Goal: Task Accomplishment & Management: Manage account settings

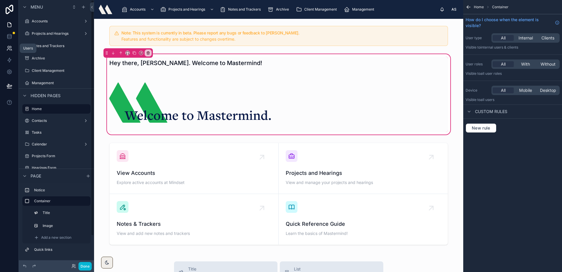
click at [11, 47] on icon at bounding box center [10, 47] width 1 height 2
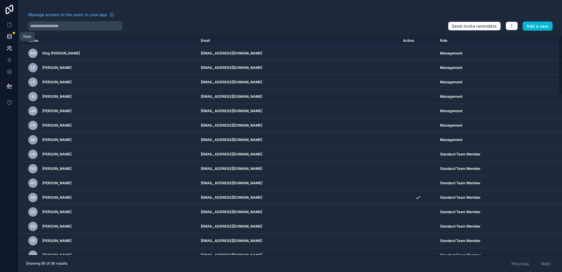
click at [10, 39] on icon at bounding box center [9, 37] width 4 height 2
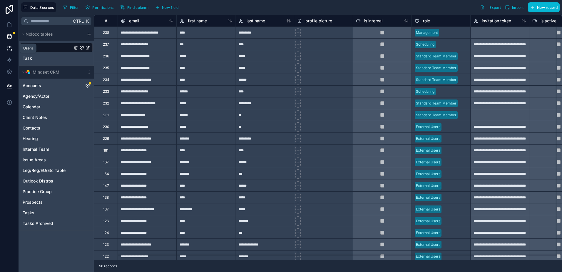
click at [8, 48] on icon at bounding box center [9, 48] width 6 height 6
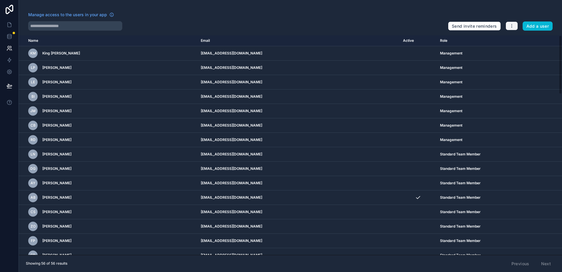
click at [509, 26] on button "button" at bounding box center [512, 25] width 12 height 9
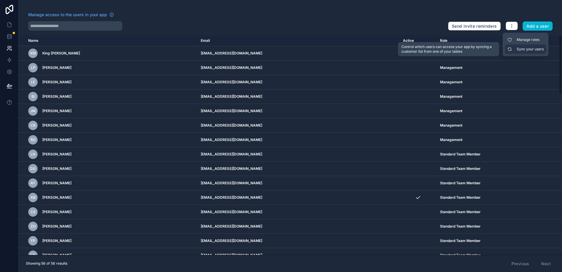
click at [522, 48] on link "Sync your users" at bounding box center [525, 48] width 41 height 9
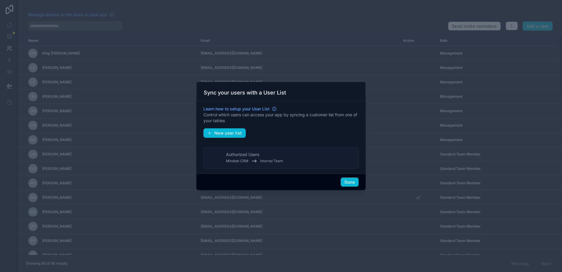
click at [290, 167] on button "Authorized Users Mindset CRM Internal Team" at bounding box center [281, 158] width 155 height 22
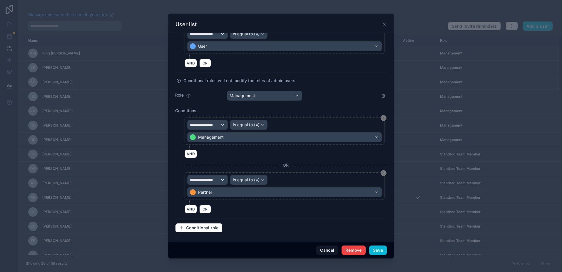
scroll to position [336, 0]
click at [319, 249] on button "Cancel" at bounding box center [328, 249] width 22 height 9
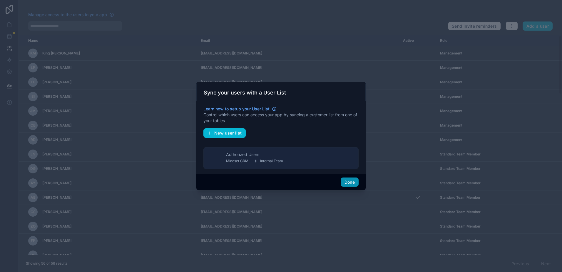
click at [352, 184] on button "Done" at bounding box center [350, 181] width 18 height 9
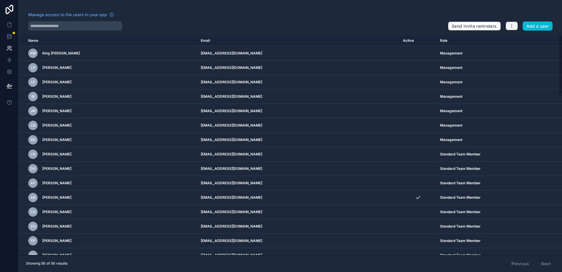
click at [511, 25] on icon "button" at bounding box center [512, 26] width 5 height 5
click at [517, 40] on link "Manage roles" at bounding box center [525, 39] width 41 height 9
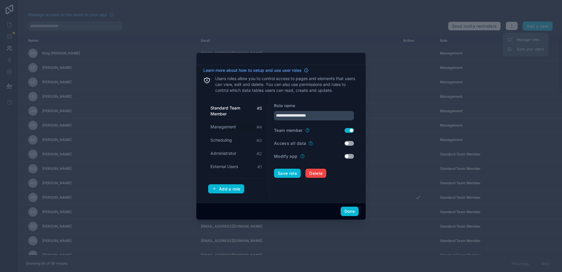
click at [225, 125] on span "Management" at bounding box center [224, 127] width 26 height 6
type input "**********"
click at [352, 144] on button "Use setting" at bounding box center [349, 143] width 9 height 5
click at [352, 211] on button "Done" at bounding box center [350, 211] width 18 height 9
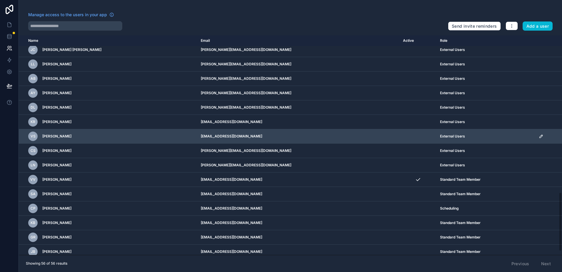
scroll to position [598, 0]
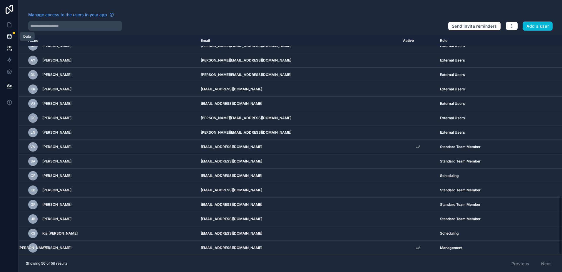
click at [12, 35] on icon at bounding box center [9, 37] width 6 height 6
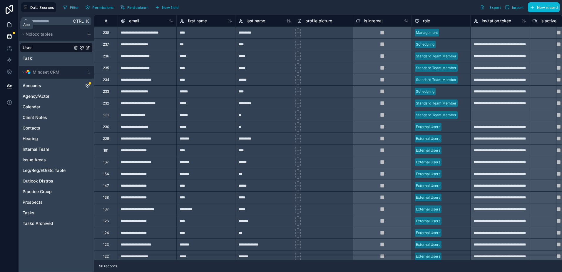
click at [8, 27] on icon at bounding box center [10, 25] width 4 height 4
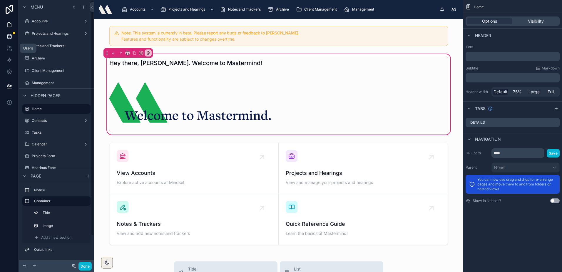
click at [9, 37] on icon at bounding box center [9, 36] width 4 height 2
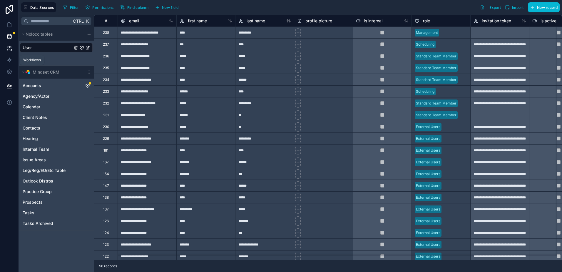
click at [11, 52] on link at bounding box center [9, 48] width 19 height 12
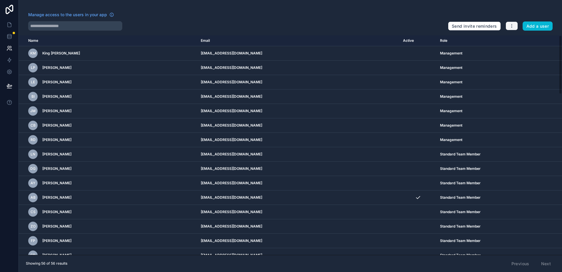
click at [514, 26] on icon "button" at bounding box center [512, 26] width 5 height 5
click at [515, 40] on link "Manage roles" at bounding box center [525, 39] width 41 height 9
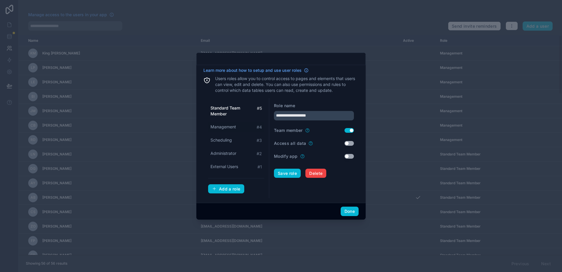
click at [231, 126] on span "Management" at bounding box center [224, 127] width 26 height 6
click at [230, 108] on span "Standard Team Member" at bounding box center [234, 111] width 46 height 12
click at [232, 126] on span "Management" at bounding box center [224, 127] width 26 height 6
click at [236, 139] on div "Scheduling # 3" at bounding box center [236, 140] width 56 height 11
click at [232, 127] on span "Management" at bounding box center [224, 127] width 26 height 6
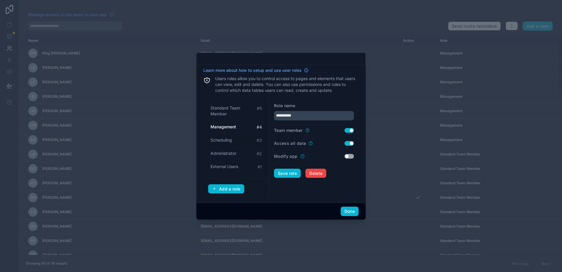
click at [220, 136] on div "Scheduling # 3" at bounding box center [236, 140] width 56 height 11
click at [220, 128] on span "Management" at bounding box center [224, 127] width 26 height 6
click at [223, 114] on span "Standard Team Member" at bounding box center [234, 111] width 46 height 12
click at [225, 125] on span "Management" at bounding box center [224, 127] width 26 height 6
type input "**********"
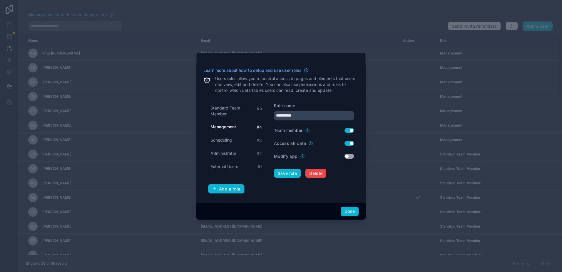
click at [347, 144] on button "Use setting" at bounding box center [349, 143] width 9 height 5
click at [285, 170] on button "Save role" at bounding box center [287, 173] width 27 height 9
click at [353, 210] on button "Done" at bounding box center [350, 211] width 18 height 9
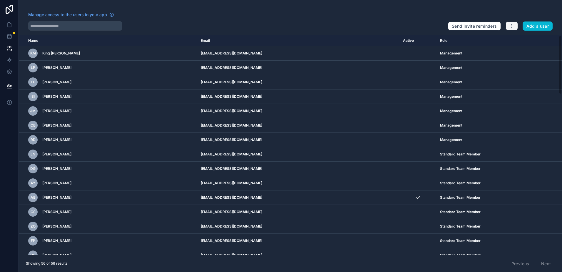
click at [512, 26] on icon "button" at bounding box center [512, 26] width 5 height 5
click at [522, 37] on link "Manage roles" at bounding box center [525, 39] width 41 height 9
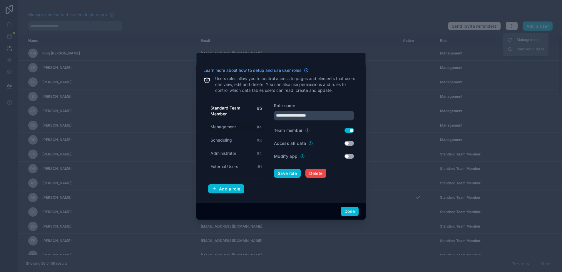
click at [220, 129] on span "Management" at bounding box center [224, 127] width 26 height 6
click at [224, 144] on div "Scheduling # 3" at bounding box center [236, 140] width 56 height 11
click at [227, 121] on div "Standard Team Member # 5 Management # 4 Scheduling # 3 Administrator # 2 Extern…" at bounding box center [236, 137] width 56 height 69
click at [227, 117] on span "Standard Team Member" at bounding box center [234, 111] width 46 height 12
click at [226, 127] on span "Management" at bounding box center [224, 127] width 26 height 6
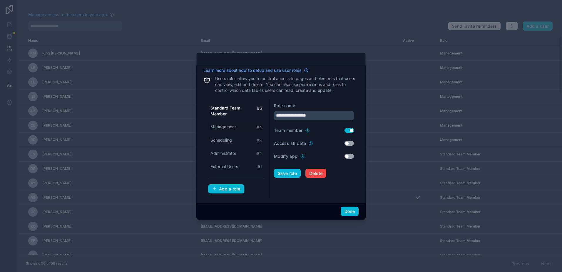
type input "**********"
click at [351, 213] on button "Done" at bounding box center [350, 211] width 18 height 9
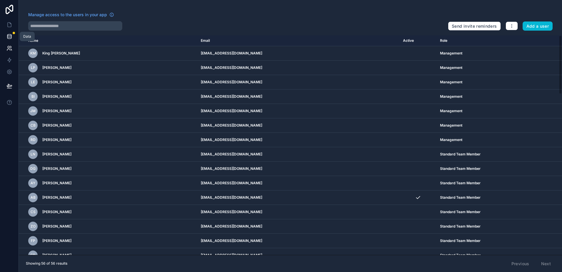
click at [5, 38] on link at bounding box center [9, 37] width 19 height 12
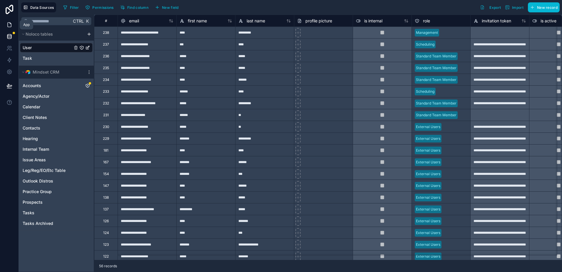
click at [8, 25] on icon at bounding box center [10, 25] width 4 height 4
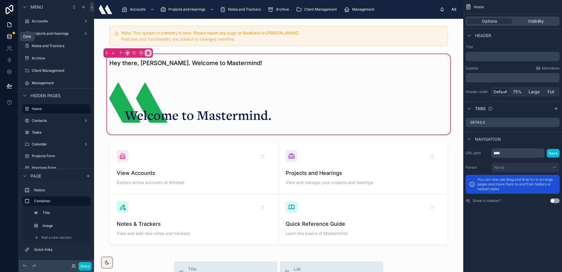
click at [6, 36] on icon at bounding box center [9, 37] width 6 height 6
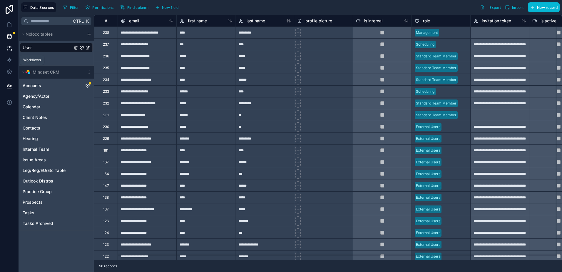
click at [10, 50] on icon at bounding box center [9, 48] width 6 height 6
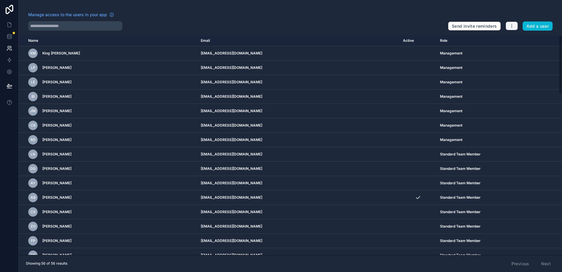
click at [515, 24] on button "button" at bounding box center [512, 25] width 12 height 9
click at [520, 36] on link "Manage roles" at bounding box center [525, 39] width 41 height 9
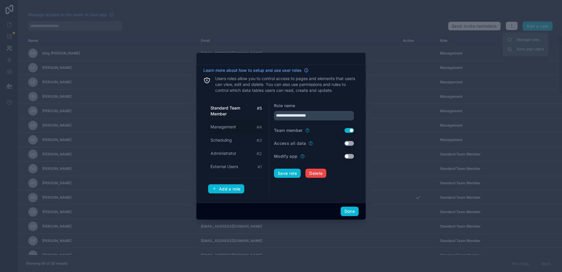
click at [228, 125] on span "Management" at bounding box center [224, 127] width 26 height 6
type input "**********"
click at [351, 212] on button "Done" at bounding box center [350, 211] width 18 height 9
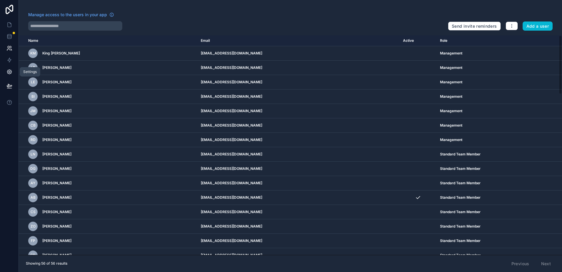
click at [5, 72] on link at bounding box center [9, 72] width 19 height 12
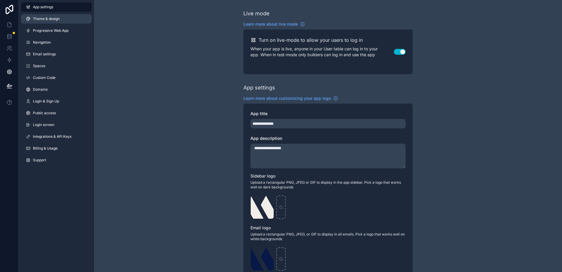
click at [45, 19] on span "Theme & design" at bounding box center [46, 18] width 27 height 5
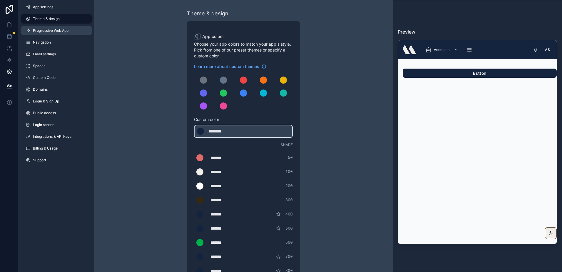
click at [50, 29] on span "Progressive Web App" at bounding box center [51, 30] width 36 height 5
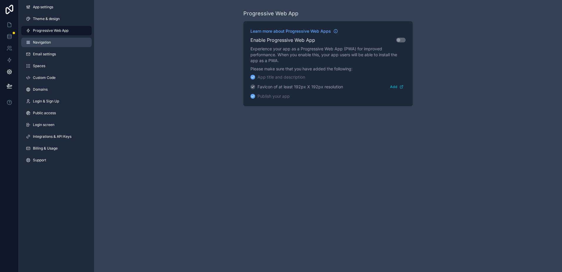
click at [51, 39] on link "Navigation" at bounding box center [56, 42] width 71 height 9
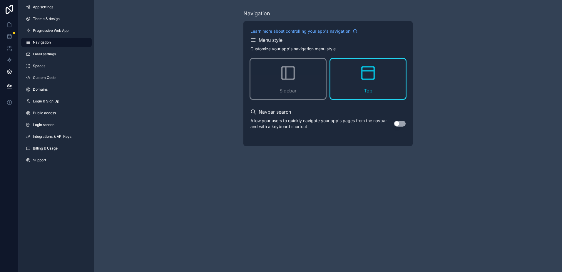
click at [51, 46] on link "Navigation" at bounding box center [56, 42] width 71 height 9
click at [51, 53] on span "Email settings" at bounding box center [44, 54] width 23 height 5
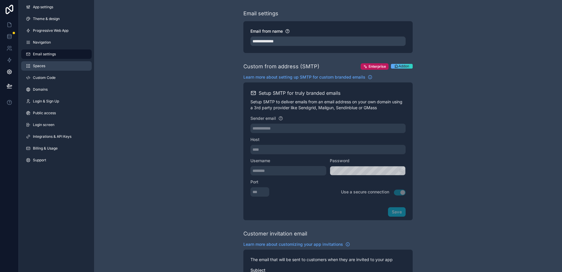
click at [51, 67] on link "Spaces" at bounding box center [56, 65] width 71 height 9
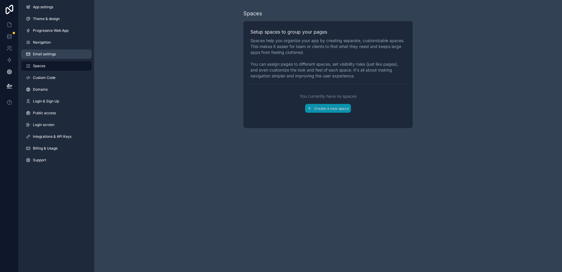
click at [50, 54] on span "Email settings" at bounding box center [44, 54] width 23 height 5
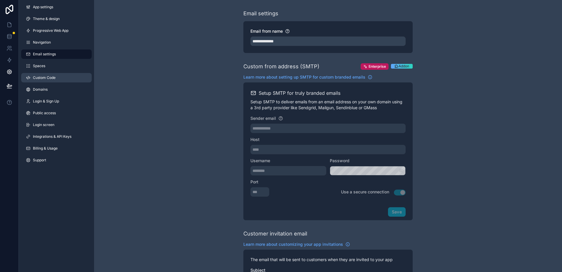
click at [51, 73] on link "Custom Code" at bounding box center [56, 77] width 71 height 9
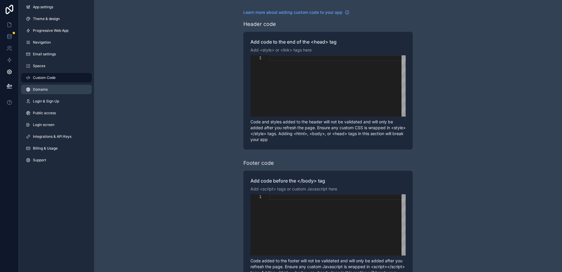
click at [53, 89] on link "Domains" at bounding box center [56, 89] width 71 height 9
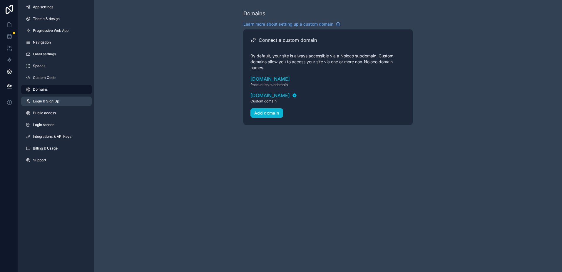
click at [52, 101] on span "Login & Sign Up" at bounding box center [46, 101] width 26 height 5
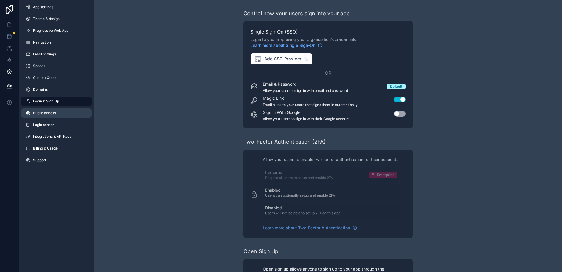
click at [54, 114] on span "Public access" at bounding box center [44, 113] width 23 height 5
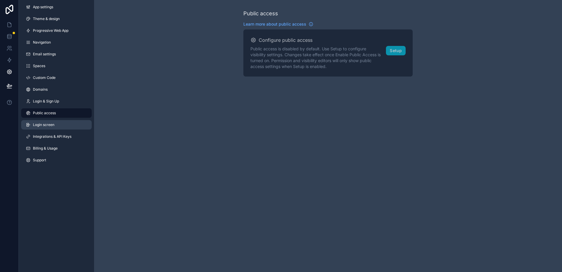
click at [56, 120] on link "Login screen" at bounding box center [56, 124] width 71 height 9
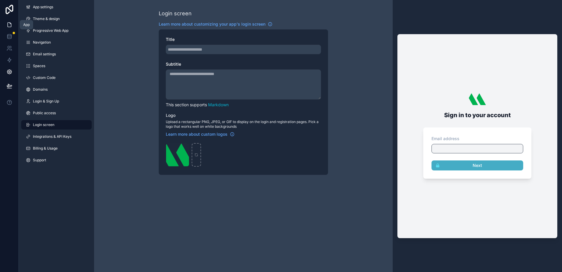
click at [11, 24] on icon at bounding box center [9, 25] width 6 height 6
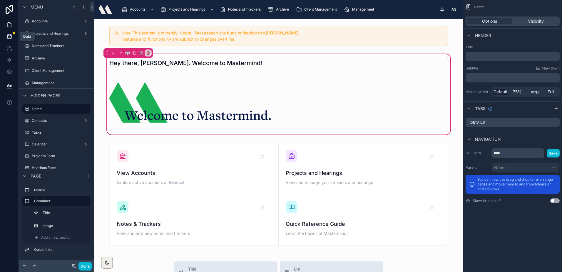
click at [11, 36] on icon at bounding box center [9, 37] width 6 height 6
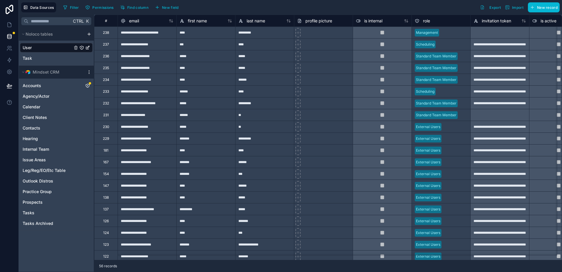
click at [89, 71] on icon "scrollable content" at bounding box center [89, 71] width 0 height 0
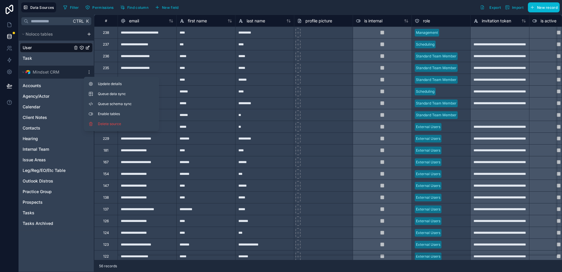
click at [239, 4] on div "Filter Permissions Find column New field Export Import New record" at bounding box center [310, 7] width 499 height 10
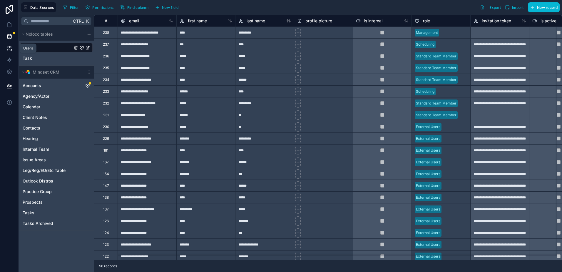
click at [8, 51] on link at bounding box center [9, 48] width 19 height 12
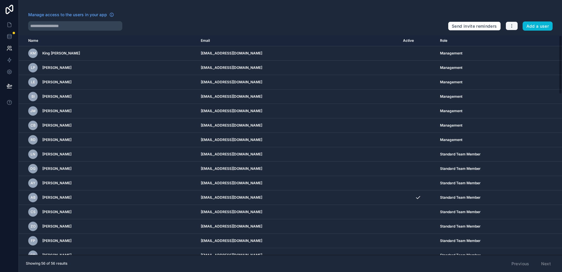
click at [513, 25] on icon "button" at bounding box center [512, 26] width 5 height 5
click at [517, 37] on link "Manage roles" at bounding box center [525, 39] width 41 height 9
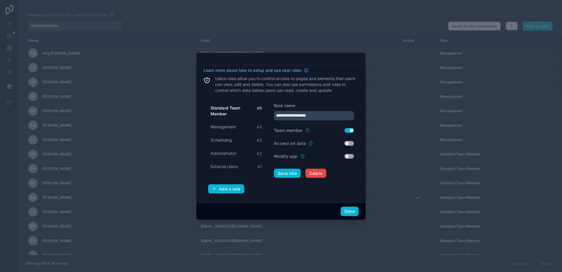
click at [225, 123] on div "Management # 4" at bounding box center [236, 127] width 56 height 11
click at [347, 142] on button "Use setting" at bounding box center [349, 143] width 9 height 5
click at [295, 176] on button "Save role" at bounding box center [287, 173] width 27 height 9
click at [226, 140] on span "Scheduling" at bounding box center [221, 140] width 21 height 6
click at [225, 153] on span "Administrator" at bounding box center [224, 153] width 26 height 6
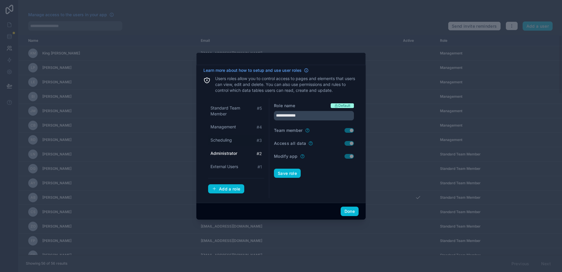
click at [227, 143] on span "Scheduling" at bounding box center [221, 140] width 21 height 6
click at [228, 134] on div "Standard Team Member # 5 Management # 4 Scheduling # 3 Administrator # 2 Extern…" at bounding box center [236, 137] width 56 height 69
click at [226, 119] on div "Standard Team Member # 5" at bounding box center [236, 111] width 56 height 16
click at [225, 127] on span "Management" at bounding box center [224, 127] width 26 height 6
type input "**********"
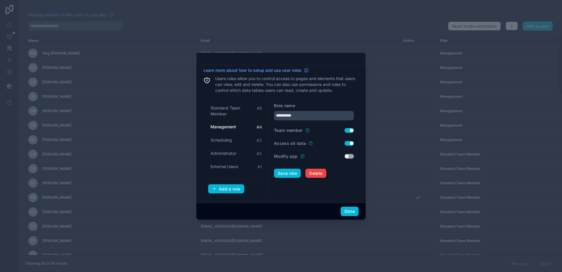
click at [348, 131] on button "Use setting" at bounding box center [349, 130] width 9 height 5
click at [286, 172] on button "Save role" at bounding box center [287, 173] width 27 height 9
click at [216, 190] on icon "button" at bounding box center [214, 188] width 5 height 5
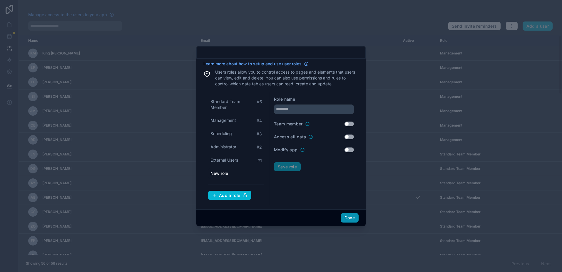
click at [353, 218] on button "Done" at bounding box center [350, 217] width 18 height 9
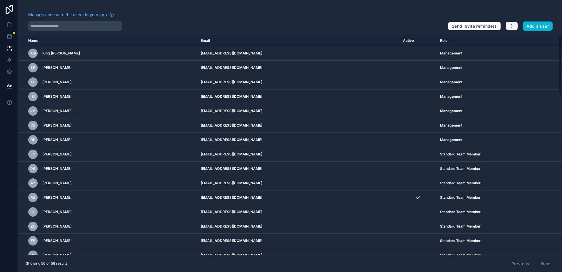
click at [509, 24] on button "button" at bounding box center [512, 25] width 12 height 9
click at [515, 38] on link "Manage roles" at bounding box center [525, 39] width 41 height 9
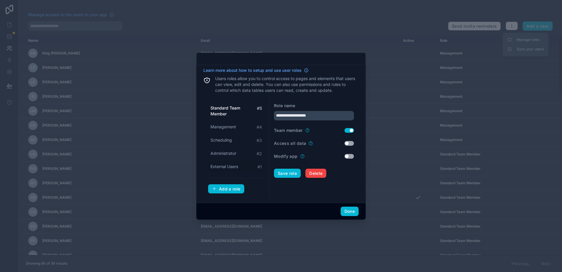
click at [230, 166] on span "External Users" at bounding box center [225, 167] width 28 height 6
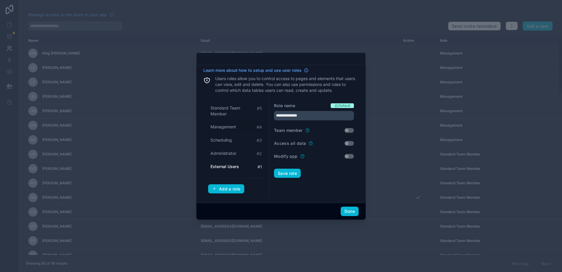
click at [238, 125] on div "Management # 4" at bounding box center [236, 127] width 56 height 11
click at [239, 108] on span "Standard Team Member" at bounding box center [234, 111] width 46 height 12
click at [240, 125] on div "Management # 4" at bounding box center [236, 127] width 56 height 11
click at [237, 109] on span "Standard Team Member" at bounding box center [234, 111] width 46 height 12
click at [237, 127] on div "Management # 4" at bounding box center [236, 127] width 56 height 11
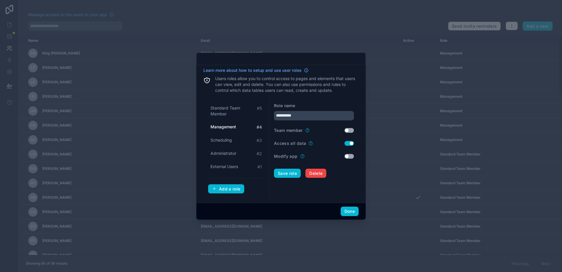
click at [350, 128] on button "Use setting" at bounding box center [349, 130] width 9 height 5
click at [286, 177] on button "Save role" at bounding box center [287, 173] width 27 height 9
click at [234, 142] on div "Scheduling # 3" at bounding box center [236, 140] width 56 height 11
click at [231, 154] on span "Administrator" at bounding box center [224, 153] width 26 height 6
click at [230, 142] on span "Scheduling" at bounding box center [221, 140] width 21 height 6
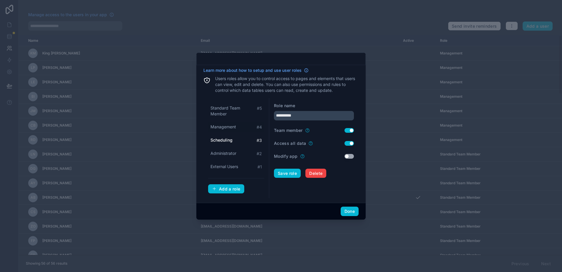
click at [231, 122] on div "Management # 4" at bounding box center [236, 127] width 56 height 11
click at [229, 108] on span "Standard Team Member" at bounding box center [234, 111] width 46 height 12
click at [227, 151] on span "Administrator" at bounding box center [224, 153] width 26 height 6
click at [230, 110] on span "Standard Team Member" at bounding box center [234, 111] width 46 height 12
click at [230, 126] on span "Management" at bounding box center [224, 127] width 26 height 6
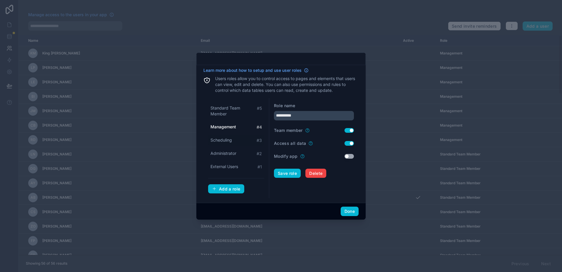
click at [229, 139] on span "Scheduling" at bounding box center [221, 140] width 21 height 6
click at [231, 125] on span "Management" at bounding box center [224, 127] width 26 height 6
click at [229, 139] on span "Scheduling" at bounding box center [221, 140] width 21 height 6
click at [233, 152] on span "Administrator" at bounding box center [224, 153] width 26 height 6
click at [233, 139] on div "Scheduling # 3" at bounding box center [236, 140] width 56 height 11
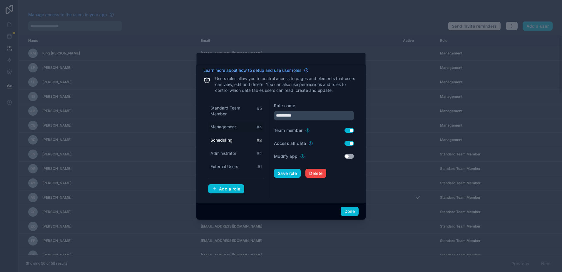
click at [233, 128] on span "Management" at bounding box center [224, 127] width 26 height 6
click at [231, 108] on span "Standard Team Member" at bounding box center [234, 111] width 46 height 12
click at [230, 125] on span "Management" at bounding box center [224, 127] width 26 height 6
click at [233, 107] on span "Standard Team Member" at bounding box center [234, 111] width 46 height 12
type input "**********"
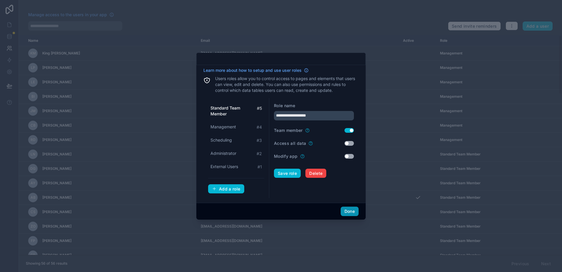
click at [348, 209] on button "Done" at bounding box center [350, 211] width 18 height 9
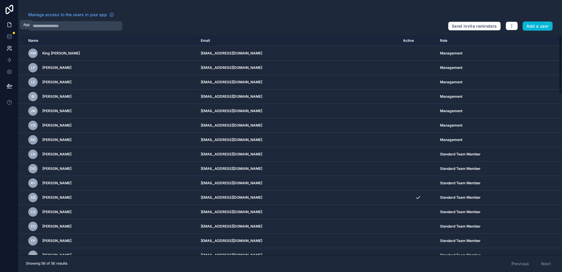
click at [5, 21] on link at bounding box center [9, 25] width 19 height 12
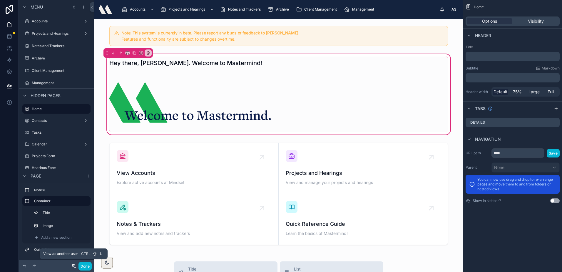
click at [74, 267] on icon at bounding box center [73, 266] width 5 height 5
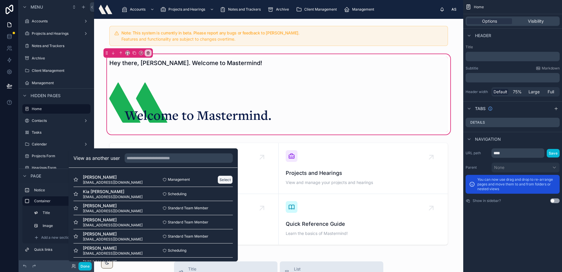
click at [218, 178] on button "Select" at bounding box center [225, 179] width 15 height 9
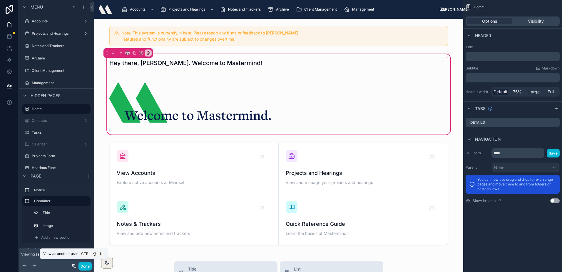
click at [74, 266] on icon at bounding box center [72, 264] width 1 height 1
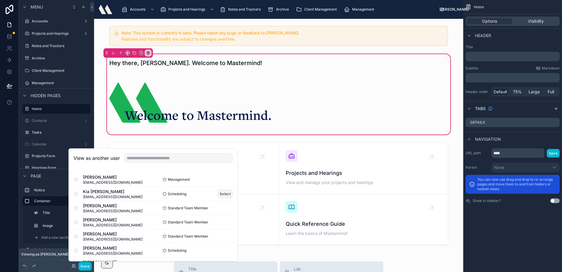
click at [221, 193] on button "Select" at bounding box center [225, 193] width 15 height 9
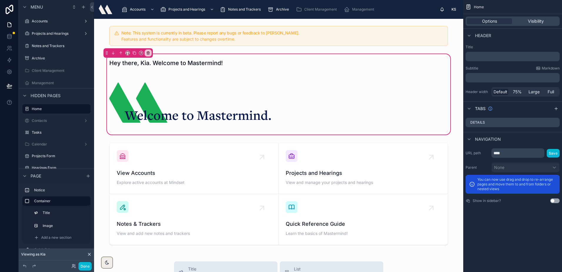
click at [90, 254] on icon at bounding box center [89, 254] width 2 height 2
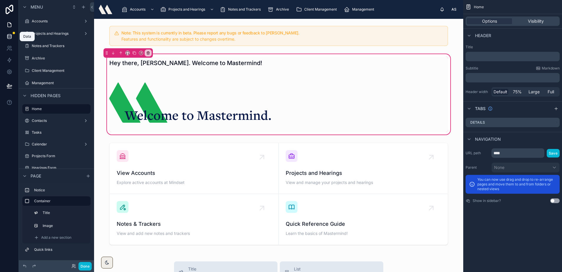
click at [8, 37] on icon at bounding box center [9, 36] width 4 height 2
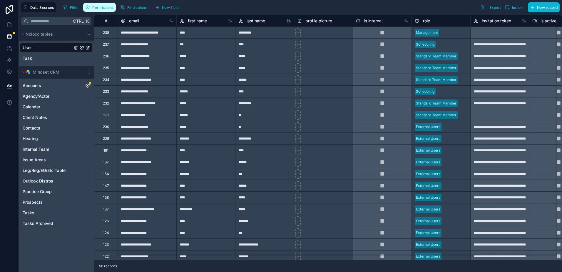
click at [105, 5] on span "Permissions" at bounding box center [102, 7] width 21 height 4
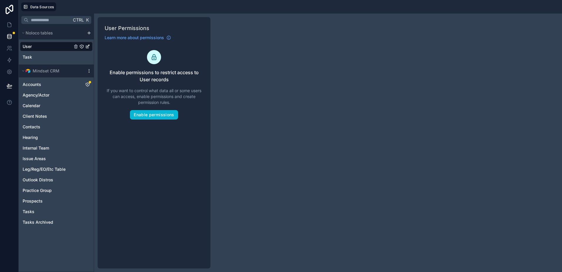
click at [89, 73] on icon "scrollable content" at bounding box center [89, 71] width 5 height 5
click at [285, 75] on div "Ctrl K Noloco tables User Task Mindset CRM Accounts Agency/Actor Calendar Clien…" at bounding box center [291, 143] width 544 height 258
click at [38, 45] on link "User" at bounding box center [48, 47] width 50 height 6
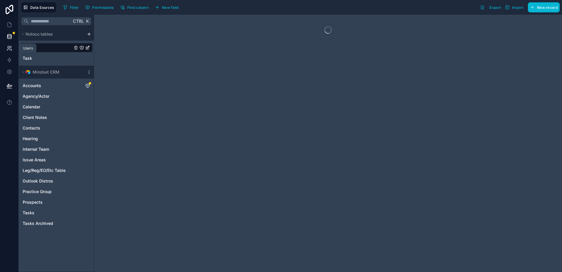
click at [10, 50] on icon at bounding box center [9, 48] width 6 height 6
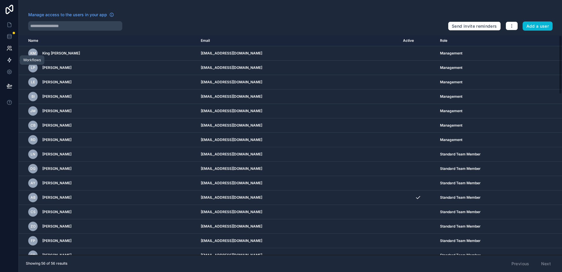
click at [10, 64] on link at bounding box center [9, 60] width 19 height 12
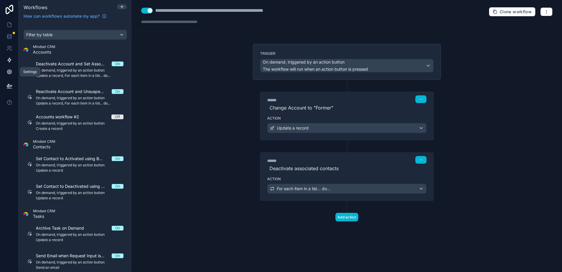
click at [9, 73] on icon at bounding box center [9, 72] width 6 height 6
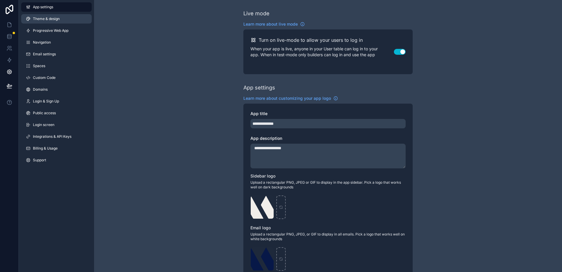
click at [54, 21] on span "Theme & design" at bounding box center [46, 18] width 27 height 5
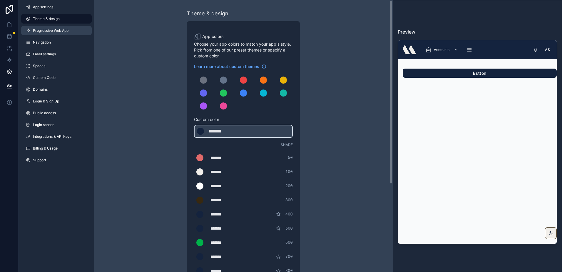
click at [54, 29] on span "Progressive Web App" at bounding box center [51, 30] width 36 height 5
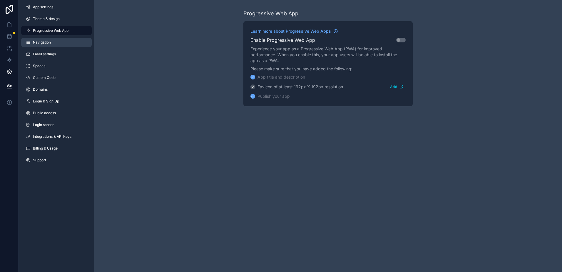
click at [49, 41] on span "Navigation" at bounding box center [42, 42] width 18 height 5
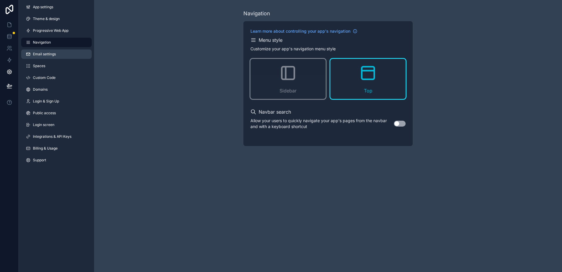
click at [54, 54] on span "Email settings" at bounding box center [44, 54] width 23 height 5
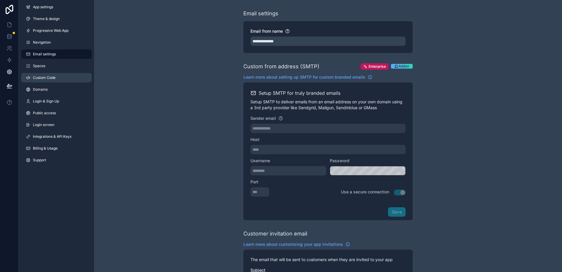
click at [54, 73] on link "Custom Code" at bounding box center [56, 77] width 71 height 9
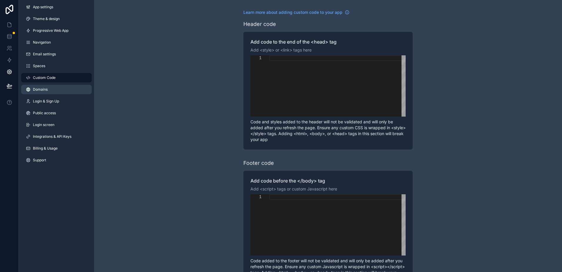
click at [55, 91] on link "Domains" at bounding box center [56, 89] width 71 height 9
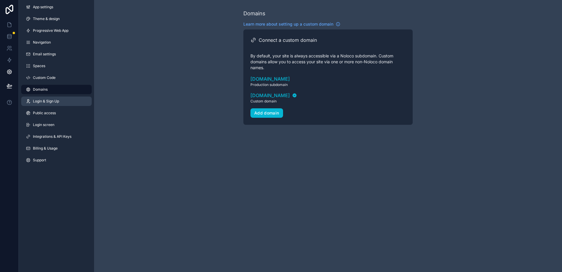
click at [58, 103] on span "Login & Sign Up" at bounding box center [46, 101] width 26 height 5
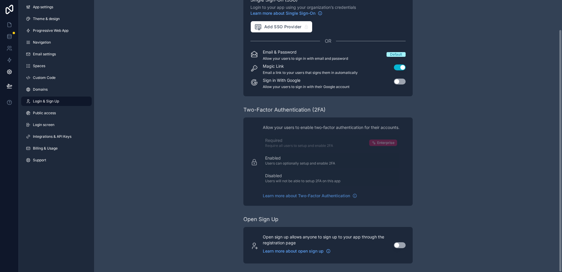
scroll to position [33, 0]
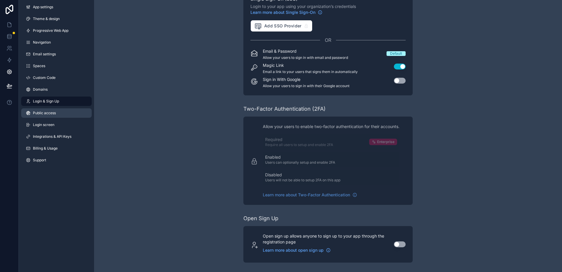
click at [51, 110] on link "Public access" at bounding box center [56, 112] width 71 height 9
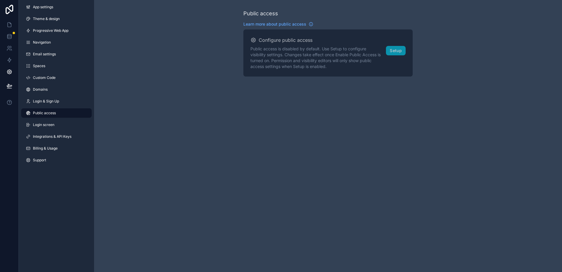
click at [53, 110] on link "Public access" at bounding box center [56, 112] width 71 height 9
click at [53, 104] on link "Login & Sign Up" at bounding box center [56, 100] width 71 height 9
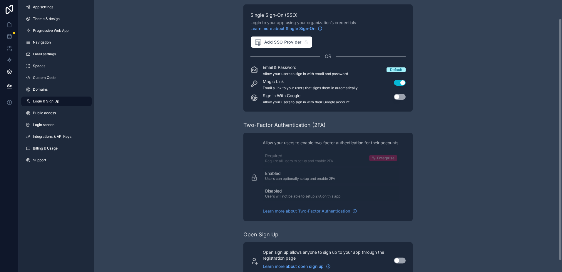
scroll to position [33, 0]
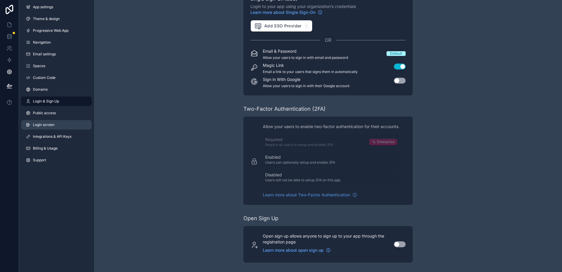
click at [54, 124] on span "Login screen" at bounding box center [43, 124] width 21 height 5
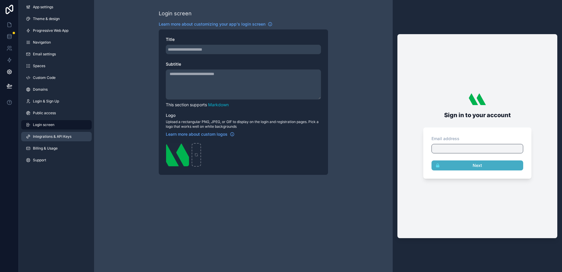
click at [54, 137] on span "Integrations & API Keys" at bounding box center [52, 136] width 39 height 5
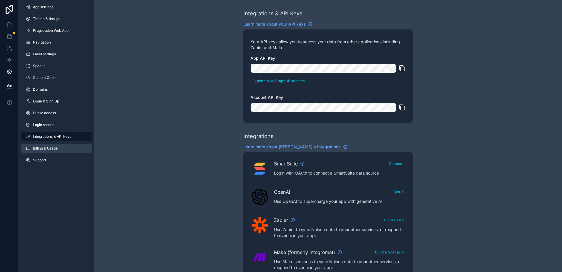
click at [56, 148] on span "Billing & Usage" at bounding box center [45, 148] width 25 height 5
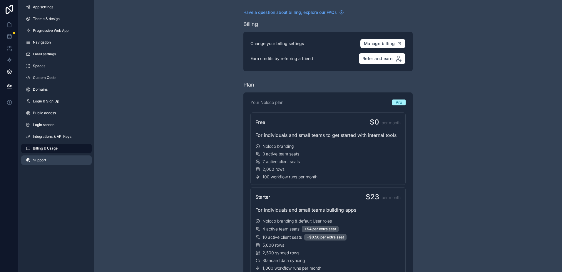
click at [57, 161] on link "Support" at bounding box center [56, 159] width 71 height 9
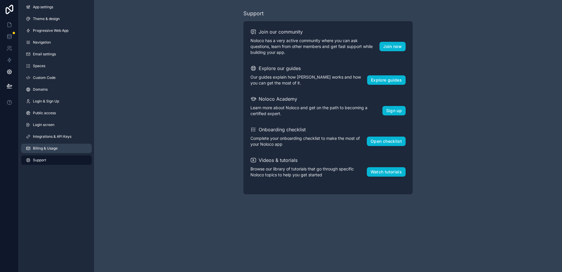
click at [56, 151] on link "Billing & Usage" at bounding box center [56, 148] width 71 height 9
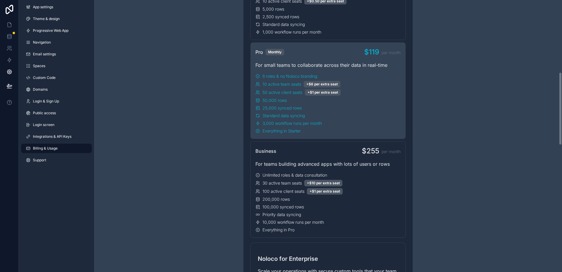
scroll to position [235, 0]
click at [9, 21] on link at bounding box center [9, 25] width 19 height 12
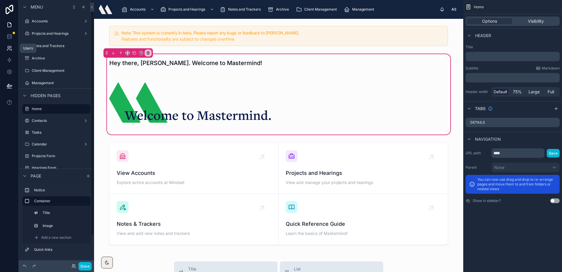
click at [6, 46] on link at bounding box center [9, 48] width 19 height 12
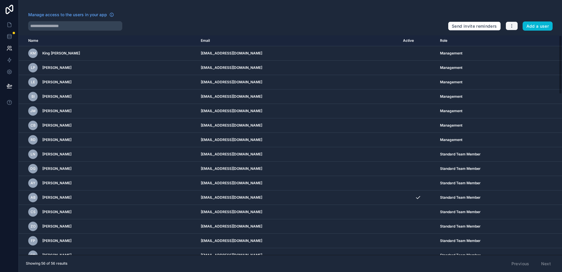
click at [514, 24] on icon "button" at bounding box center [512, 26] width 5 height 5
click at [517, 41] on link "Manage roles" at bounding box center [525, 39] width 41 height 9
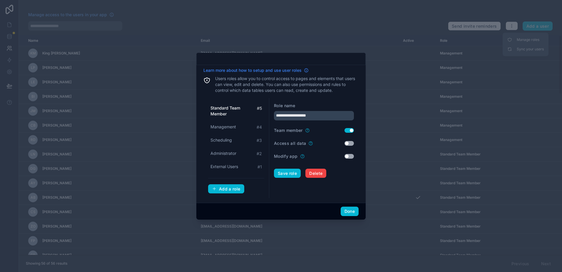
click at [248, 69] on span "Learn more about how to setup and use user roles" at bounding box center [253, 70] width 98 height 6
click at [351, 212] on button "Done" at bounding box center [350, 211] width 18 height 9
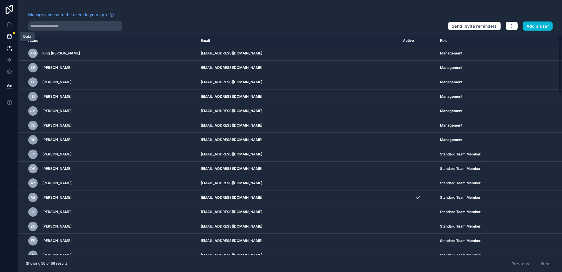
click at [8, 37] on icon at bounding box center [9, 36] width 4 height 2
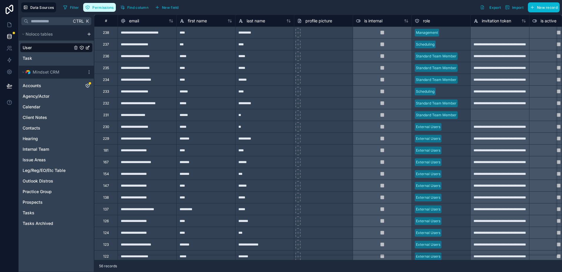
click at [91, 7] on button "Permissions" at bounding box center [99, 7] width 32 height 9
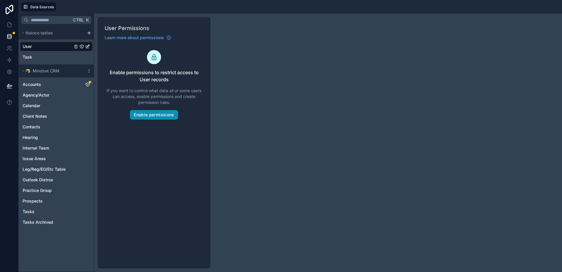
click at [146, 114] on button "Enable permissions" at bounding box center [154, 114] width 48 height 9
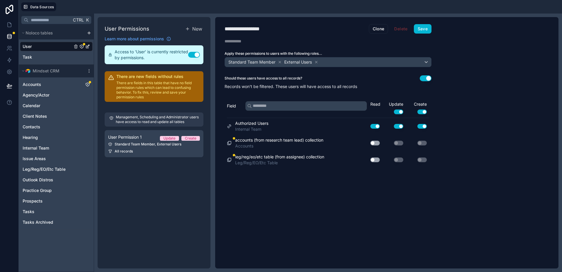
click at [425, 83] on div "Should these users have access to all records? Use setting Records won't be fil…" at bounding box center [328, 82] width 226 height 14
click at [426, 80] on button "Use setting" at bounding box center [426, 78] width 12 height 6
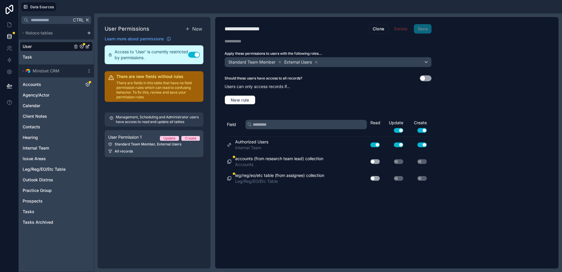
click at [428, 78] on button "Use setting" at bounding box center [426, 78] width 12 height 6
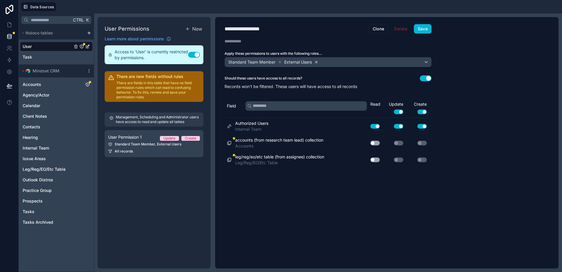
click at [316, 62] on icon at bounding box center [316, 62] width 4 height 4
click at [279, 62] on icon at bounding box center [280, 62] width 4 height 4
click at [278, 62] on div "Choose one or more roles" at bounding box center [328, 61] width 207 height 9
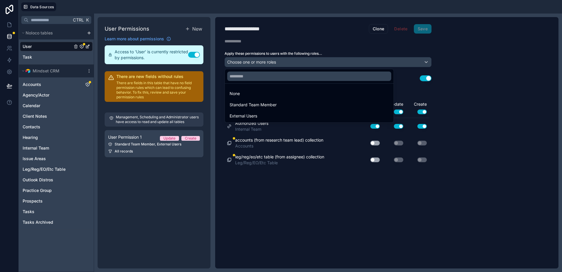
click at [300, 38] on div at bounding box center [281, 136] width 562 height 272
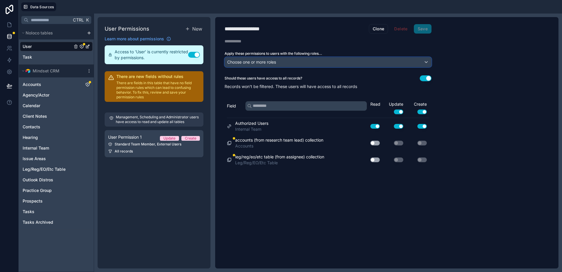
click at [283, 62] on div "Choose one or more roles" at bounding box center [328, 61] width 207 height 9
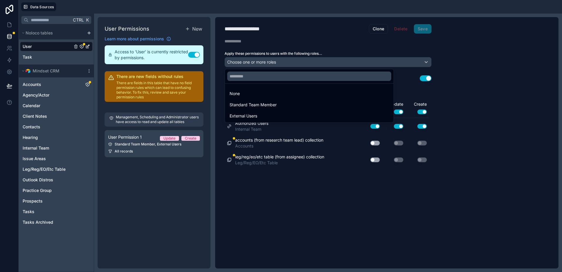
click at [274, 45] on div at bounding box center [281, 136] width 562 height 272
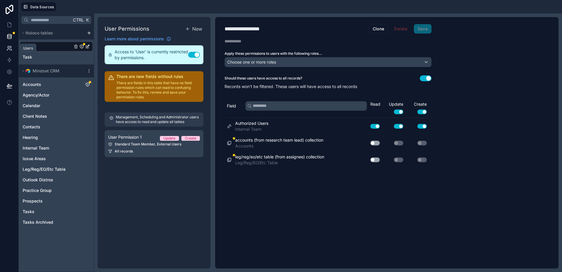
click at [8, 46] on icon at bounding box center [9, 48] width 6 height 6
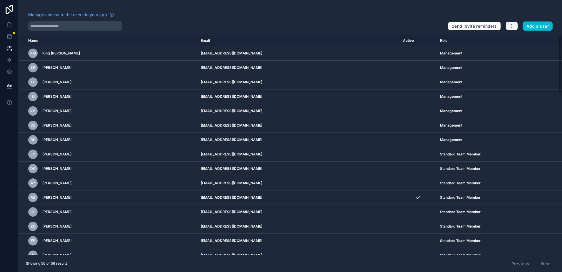
click at [517, 22] on button "button" at bounding box center [512, 25] width 12 height 9
click at [515, 38] on link "Manage roles" at bounding box center [525, 39] width 41 height 9
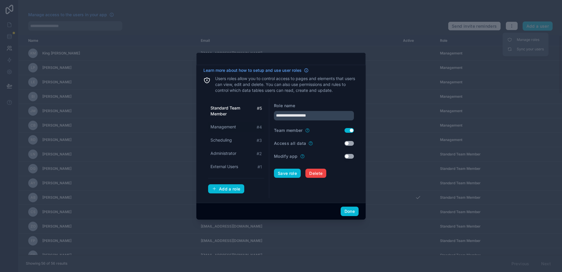
click at [229, 127] on span "Management" at bounding box center [224, 127] width 26 height 6
type input "**********"
click at [346, 141] on button "Use setting" at bounding box center [349, 143] width 9 height 5
click at [289, 173] on button "Save role" at bounding box center [287, 173] width 27 height 9
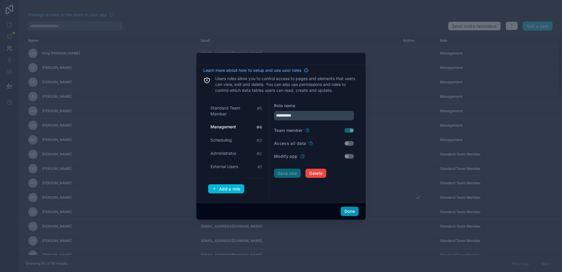
click at [350, 211] on button "Done" at bounding box center [350, 211] width 18 height 9
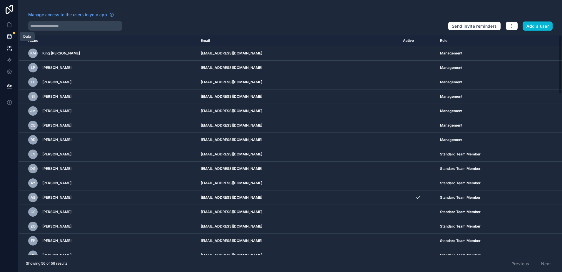
click at [9, 36] on icon at bounding box center [9, 34] width 4 height 1
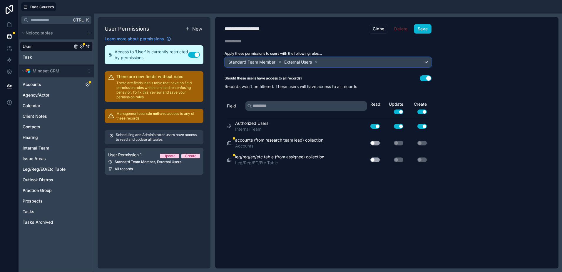
click at [318, 65] on div "External Users" at bounding box center [301, 62] width 35 height 7
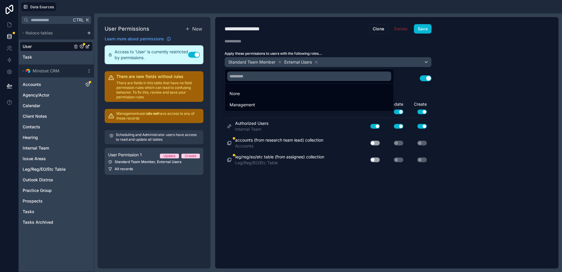
click at [317, 62] on div at bounding box center [281, 136] width 562 height 272
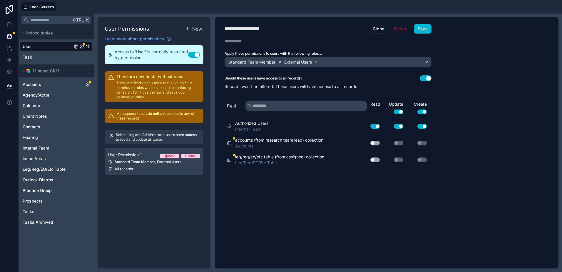
click at [278, 61] on icon at bounding box center [280, 62] width 4 height 4
click at [257, 61] on div "External Users" at bounding box center [245, 62] width 35 height 7
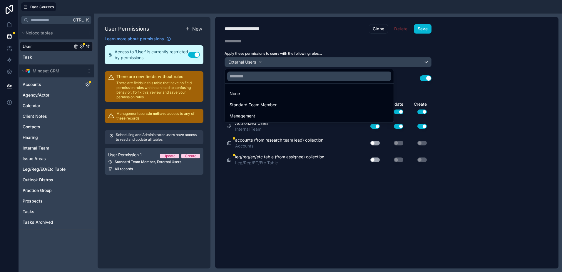
click at [260, 61] on div at bounding box center [281, 136] width 562 height 272
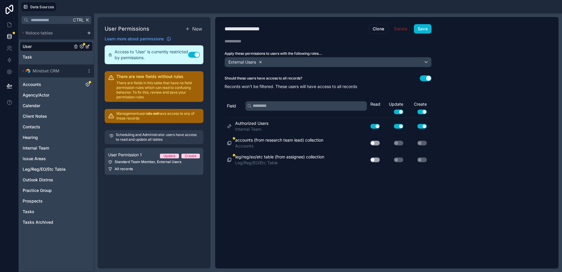
click at [260, 61] on icon at bounding box center [261, 62] width 4 height 4
click at [260, 61] on span "Choose one or more roles" at bounding box center [251, 61] width 49 height 5
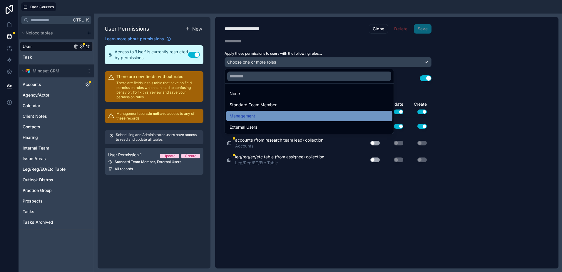
click at [252, 116] on span "Management" at bounding box center [243, 115] width 26 height 7
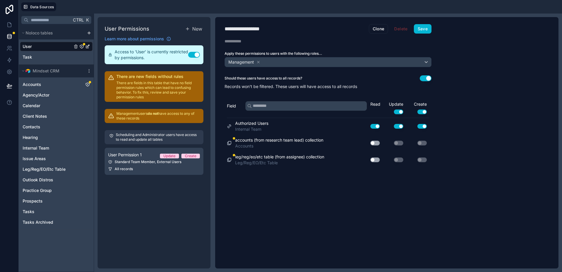
click at [424, 76] on button "Use setting" at bounding box center [426, 78] width 12 height 6
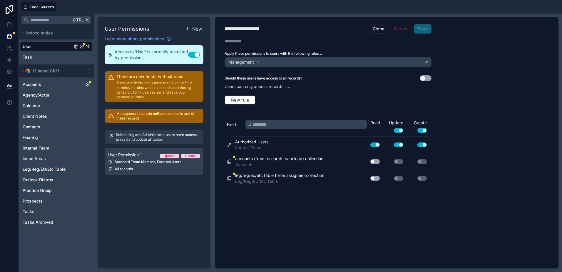
click at [430, 76] on button "Use setting" at bounding box center [426, 78] width 12 height 6
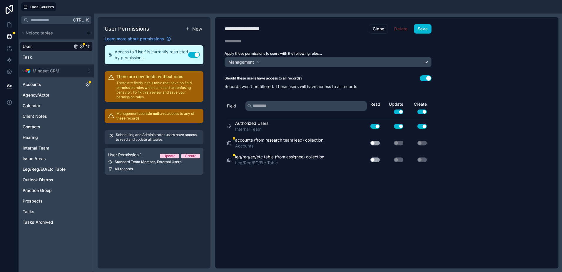
click at [375, 127] on button "Use setting" at bounding box center [375, 126] width 9 height 5
click at [422, 27] on button "Save" at bounding box center [423, 28] width 18 height 9
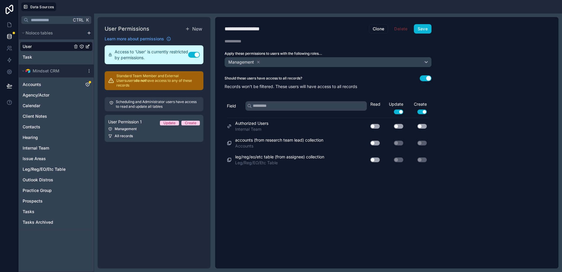
click at [423, 79] on button "Use setting" at bounding box center [426, 78] width 12 height 6
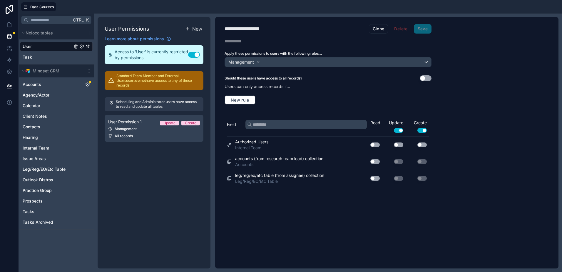
click at [423, 79] on button "Use setting" at bounding box center [426, 78] width 12 height 6
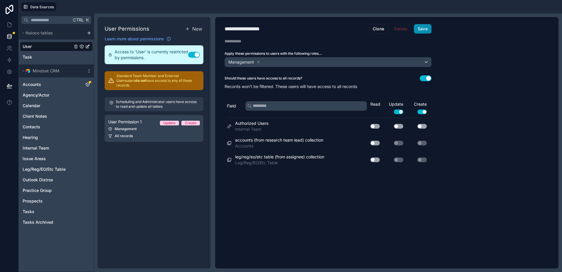
click at [429, 28] on button "Save" at bounding box center [423, 28] width 18 height 9
click at [144, 127] on div "Management" at bounding box center [154, 129] width 92 height 5
click at [147, 127] on div "Management" at bounding box center [154, 129] width 92 height 5
click at [151, 118] on div "User Permission 1 Update Create" at bounding box center [154, 121] width 92 height 7
click at [160, 162] on div "User Permissions New Learn more about permissions Access to 'User' is currently…" at bounding box center [154, 142] width 113 height 251
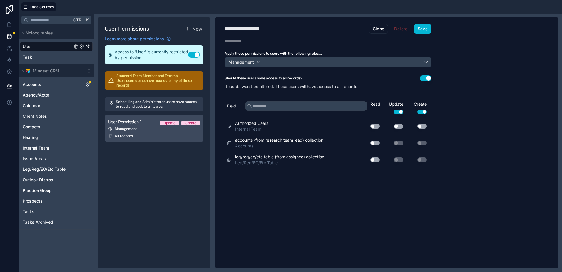
click at [154, 127] on div "Management" at bounding box center [154, 129] width 92 height 5
click at [401, 114] on button "Use setting" at bounding box center [398, 111] width 9 height 5
click at [420, 111] on button "Use setting" at bounding box center [422, 111] width 9 height 5
click at [427, 29] on button "Save" at bounding box center [423, 28] width 18 height 9
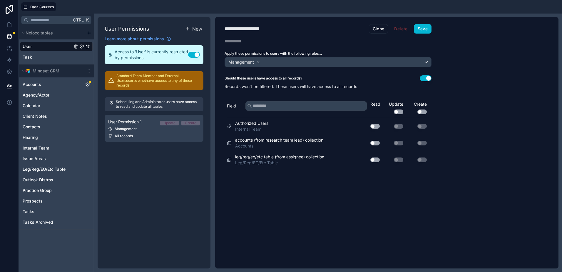
click at [192, 55] on button "Use setting" at bounding box center [194, 55] width 12 height 6
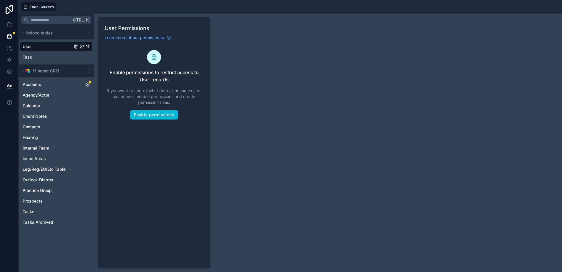
click at [50, 62] on div "User Task" at bounding box center [56, 51] width 75 height 25
click at [50, 56] on link "Task" at bounding box center [48, 57] width 50 height 6
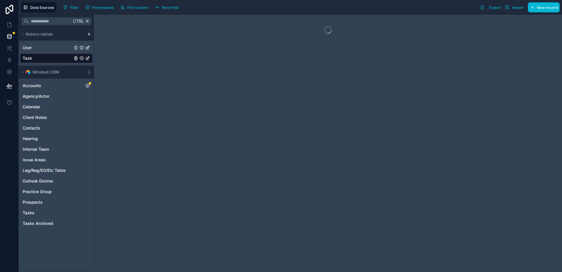
click at [50, 49] on link "User" at bounding box center [48, 48] width 50 height 6
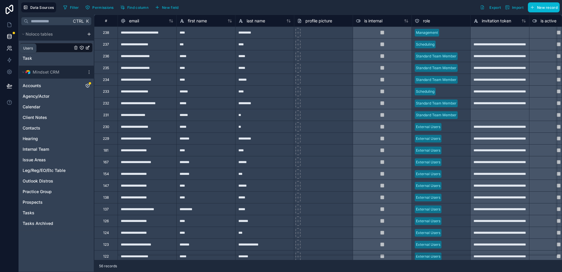
click at [9, 52] on link at bounding box center [9, 48] width 19 height 12
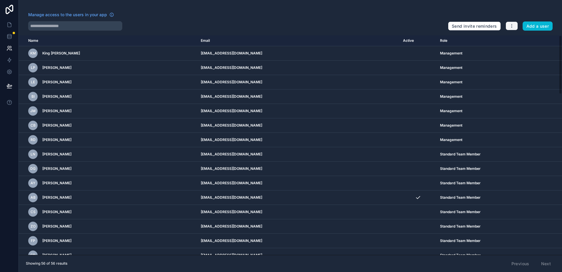
click at [511, 27] on icon "button" at bounding box center [512, 26] width 5 height 5
click at [512, 37] on icon at bounding box center [510, 39] width 5 height 5
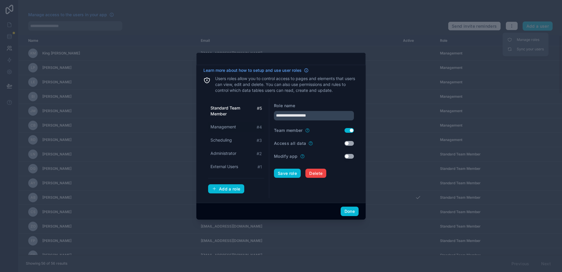
click at [217, 125] on span "Management" at bounding box center [224, 127] width 26 height 6
click at [219, 106] on span "Standard Team Member" at bounding box center [234, 111] width 46 height 12
click at [228, 129] on span "Management" at bounding box center [224, 127] width 26 height 6
click at [231, 143] on div "Scheduling # 3" at bounding box center [236, 140] width 56 height 11
click at [223, 121] on div "Standard Team Member # 5 Management # 4 Scheduling # 3 Administrator # 2 Extern…" at bounding box center [236, 137] width 56 height 69
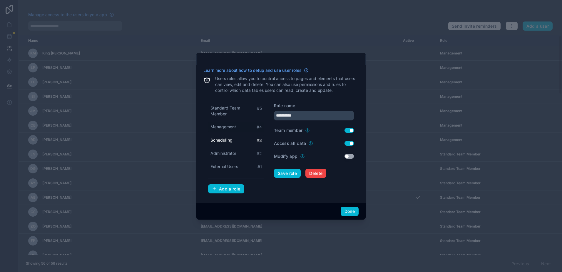
click at [223, 127] on span "Management" at bounding box center [224, 127] width 26 height 6
click at [222, 108] on span "Standard Team Member" at bounding box center [234, 111] width 46 height 12
click at [227, 129] on span "Management" at bounding box center [224, 127] width 26 height 6
click at [231, 141] on span "Scheduling" at bounding box center [221, 140] width 21 height 6
click at [226, 111] on span "Standard Team Member" at bounding box center [234, 111] width 46 height 12
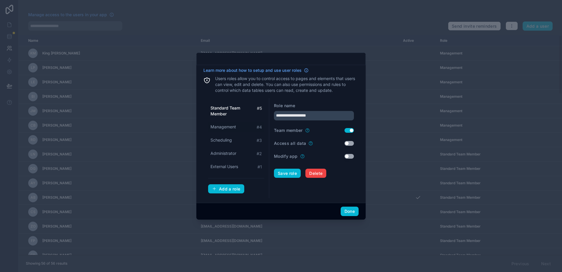
click at [227, 129] on span "Management" at bounding box center [224, 127] width 26 height 6
type input "**********"
click at [352, 209] on button "Done" at bounding box center [350, 211] width 18 height 9
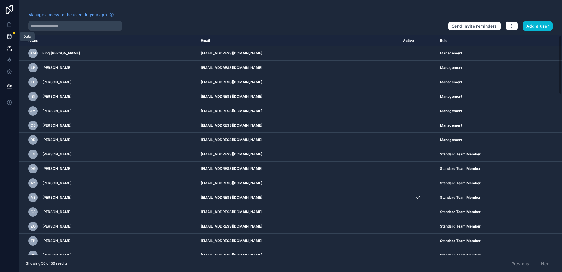
click at [8, 40] on link at bounding box center [9, 37] width 19 height 12
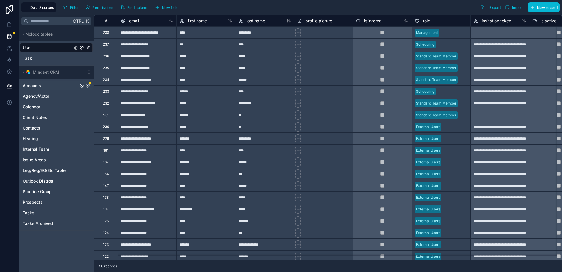
click at [53, 84] on link "Accounts" at bounding box center [51, 86] width 56 height 6
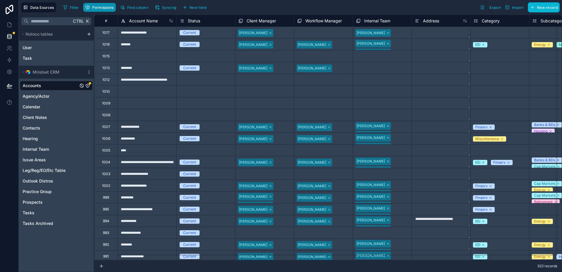
click at [102, 11] on button "Permissions" at bounding box center [99, 7] width 32 height 9
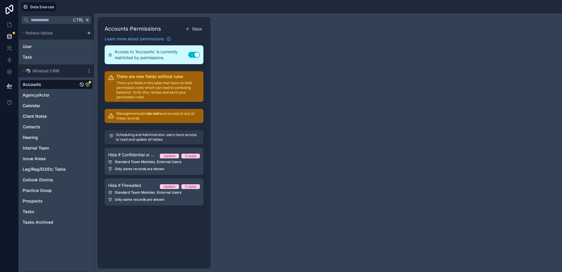
click at [88, 85] on icon "Accounts" at bounding box center [87, 84] width 5 height 5
click at [147, 164] on link "Hide if Confidential or Not Client Manager Update Create Standard Team Member, …" at bounding box center [154, 161] width 99 height 27
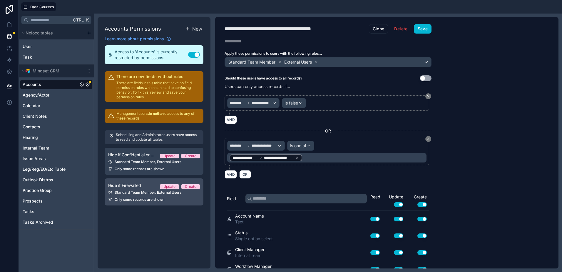
click at [153, 193] on div "Standard Team Member, External Users" at bounding box center [154, 192] width 92 height 5
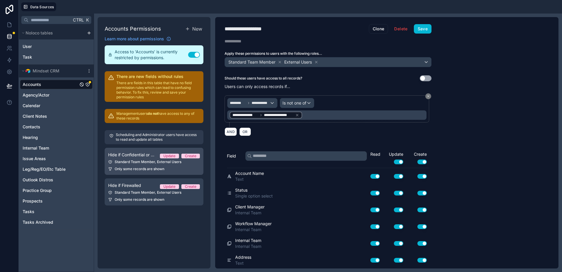
click at [139, 158] on div "Hide if Confidential or Not Client Manager Update Create" at bounding box center [154, 154] width 92 height 7
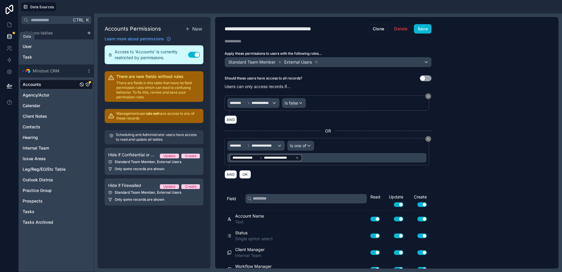
click at [9, 36] on icon at bounding box center [9, 37] width 6 height 6
click at [38, 91] on div "Agency/Actor" at bounding box center [56, 94] width 73 height 9
click at [41, 95] on span "Agency/Actor" at bounding box center [36, 95] width 27 height 6
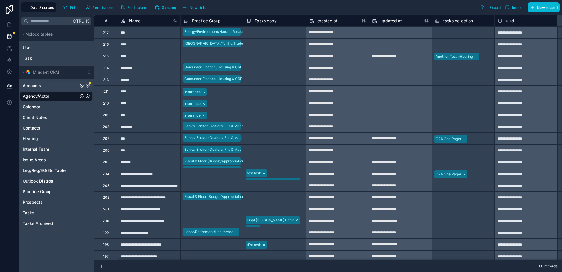
click at [40, 86] on span "Accounts" at bounding box center [32, 86] width 19 height 6
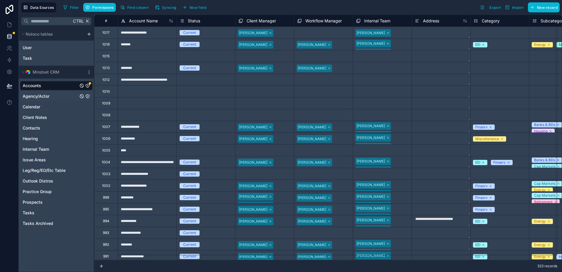
click at [41, 93] on span "Agency/Actor" at bounding box center [36, 96] width 27 height 6
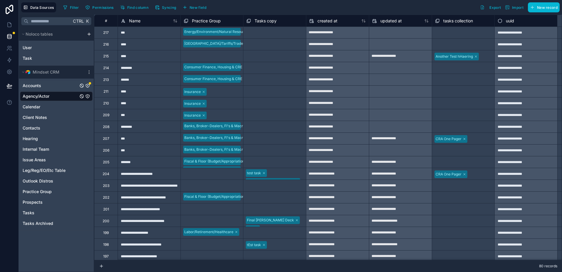
click at [43, 84] on link "Accounts" at bounding box center [51, 86] width 56 height 6
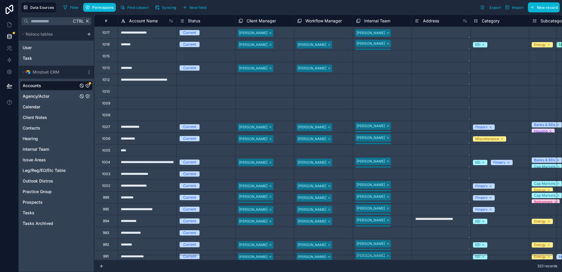
click at [29, 97] on span "Agency/Actor" at bounding box center [36, 96] width 27 height 6
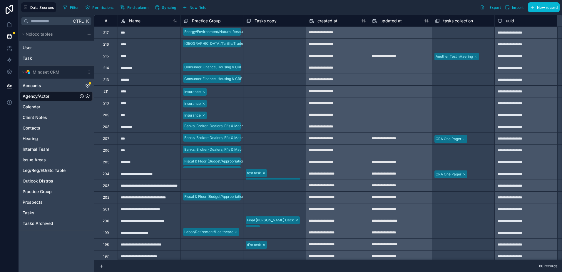
click at [88, 98] on icon "Agency/Actor" at bounding box center [88, 96] width 4 height 4
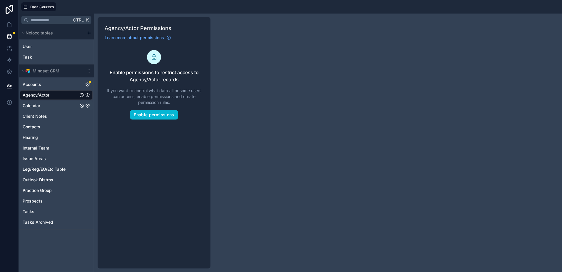
click at [46, 103] on link "Calendar" at bounding box center [51, 106] width 56 height 6
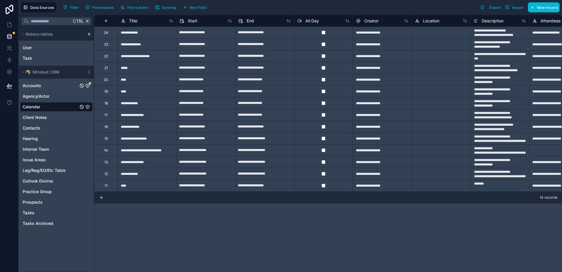
click at [46, 87] on link "Accounts" at bounding box center [51, 86] width 56 height 6
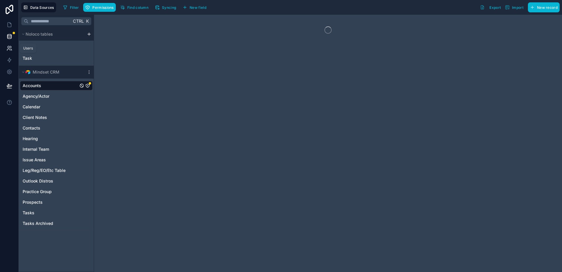
click at [4, 45] on link at bounding box center [9, 48] width 19 height 12
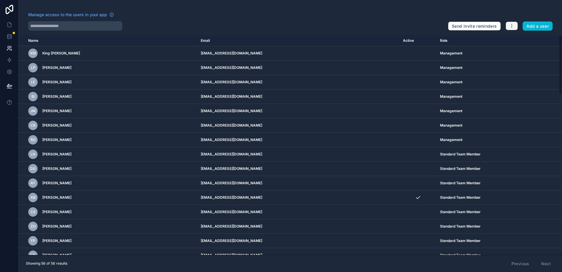
click at [515, 26] on icon "button" at bounding box center [512, 26] width 5 height 5
click at [513, 39] on link "Manage roles" at bounding box center [525, 39] width 41 height 9
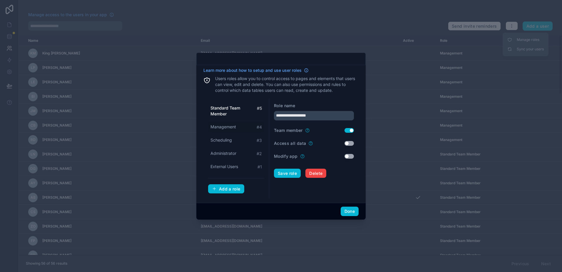
click at [221, 123] on div "Management # 4" at bounding box center [236, 127] width 56 height 11
click at [220, 108] on span "Standard Team Member" at bounding box center [234, 111] width 46 height 12
click at [224, 125] on span "Management" at bounding box center [224, 127] width 26 height 6
click at [225, 109] on span "Standard Team Member" at bounding box center [234, 111] width 46 height 12
click at [228, 122] on div "Management # 4" at bounding box center [236, 127] width 56 height 11
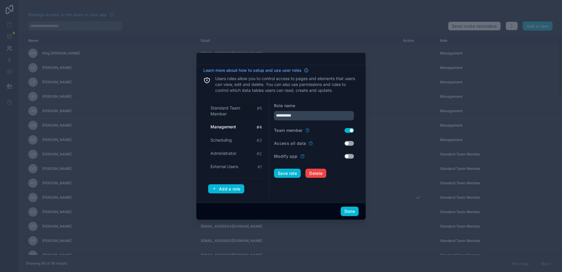
click at [227, 104] on div "Standard Team Member # 5" at bounding box center [236, 111] width 56 height 16
click at [229, 122] on div "Management # 4" at bounding box center [236, 127] width 56 height 11
click at [225, 103] on div "Standard Team Member # 5" at bounding box center [236, 111] width 56 height 16
click at [229, 124] on span "Management" at bounding box center [224, 127] width 26 height 6
type input "**********"
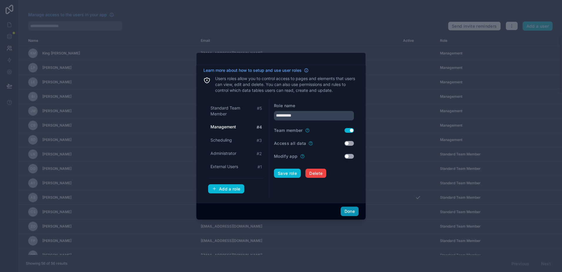
click at [350, 207] on button "Done" at bounding box center [350, 211] width 18 height 9
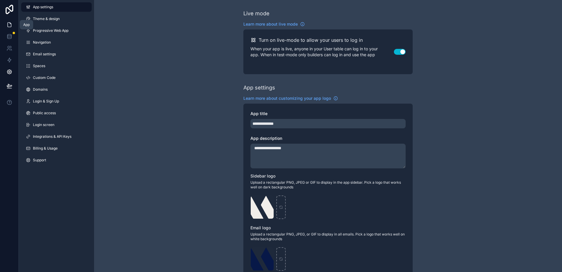
click at [7, 21] on link at bounding box center [9, 25] width 19 height 12
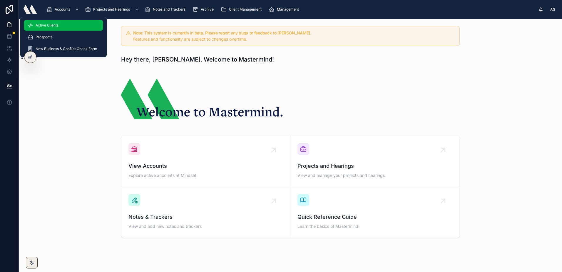
click at [57, 27] on span "Active Clients" at bounding box center [47, 25] width 23 height 5
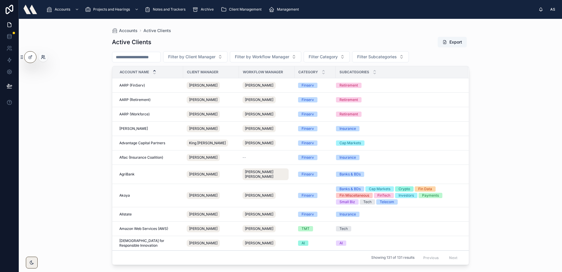
click at [42, 57] on icon at bounding box center [42, 55] width 1 height 1
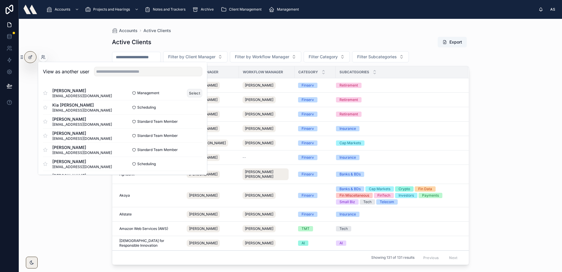
click at [188, 94] on button "Select" at bounding box center [194, 93] width 15 height 9
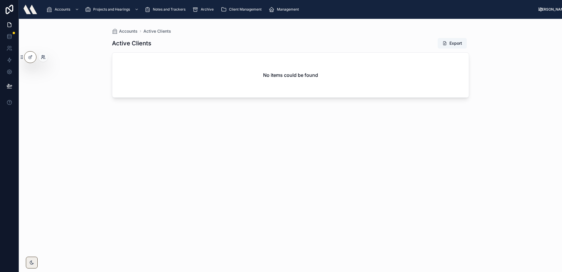
click at [41, 57] on icon at bounding box center [43, 57] width 5 height 5
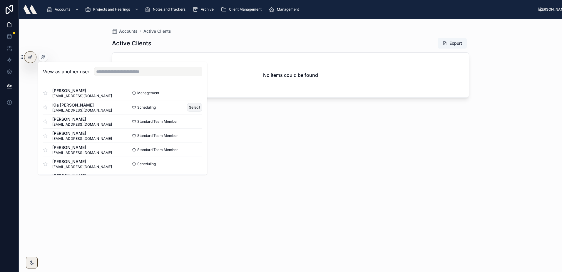
click at [188, 108] on button "Select" at bounding box center [194, 107] width 15 height 9
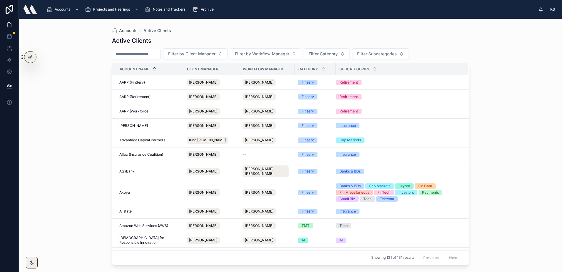
click at [43, 58] on div "Accounts Active Clients Active Clients Filter by Client Manager Filter by Workf…" at bounding box center [291, 145] width 544 height 253
click at [43, 57] on icon at bounding box center [43, 57] width 5 height 5
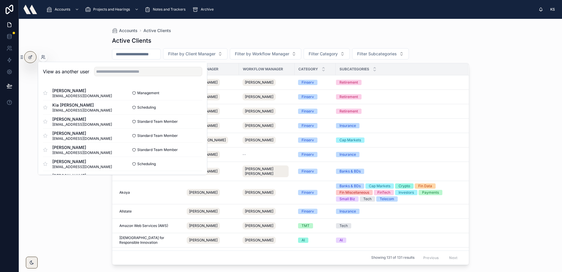
scroll to position [29, 0]
click at [187, 106] on button "Select" at bounding box center [194, 106] width 15 height 9
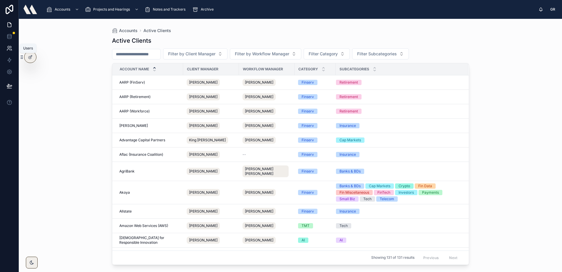
click at [13, 50] on link at bounding box center [9, 48] width 19 height 12
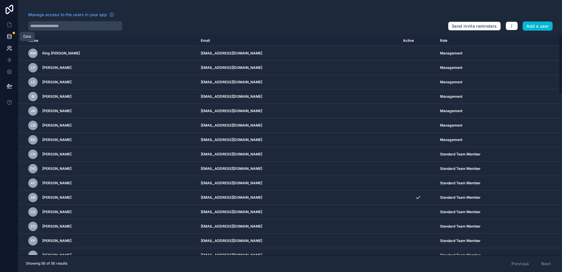
click at [9, 35] on icon at bounding box center [9, 37] width 6 height 6
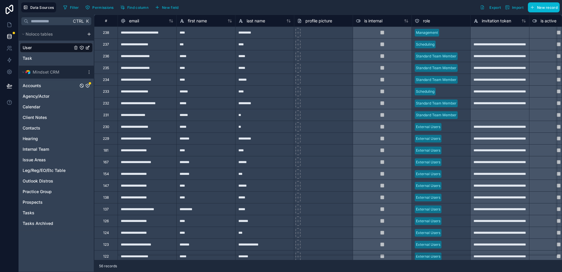
click at [89, 84] on div "Accounts" at bounding box center [90, 83] width 2 height 2
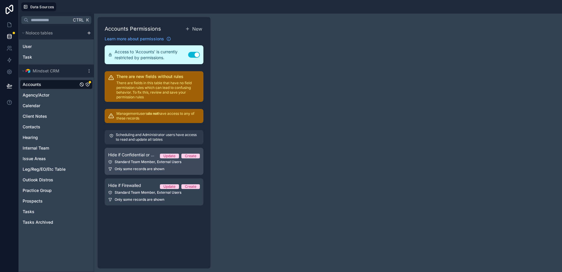
click at [148, 160] on div "Standard Team Member, External Users" at bounding box center [154, 161] width 92 height 5
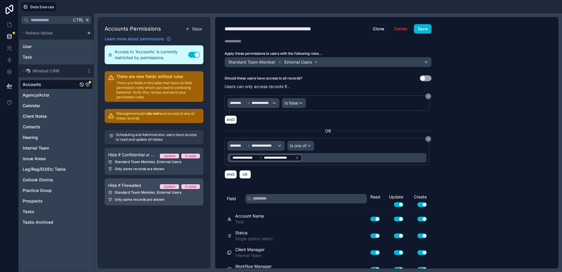
click at [140, 189] on link "Hide if Firewalled Update Create Standard Team Member, External Users Only some…" at bounding box center [154, 191] width 99 height 27
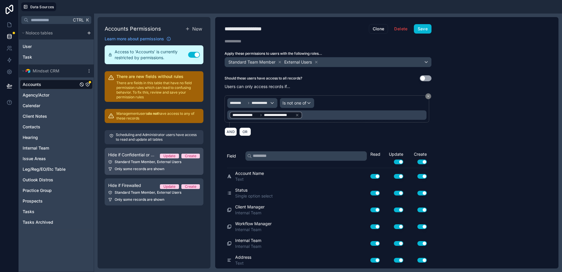
click at [142, 162] on div "Standard Team Member, External Users" at bounding box center [154, 161] width 92 height 5
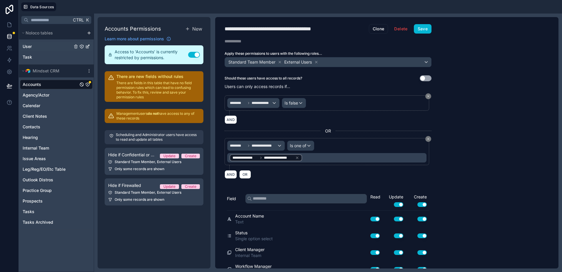
click at [47, 48] on link "User" at bounding box center [48, 47] width 50 height 6
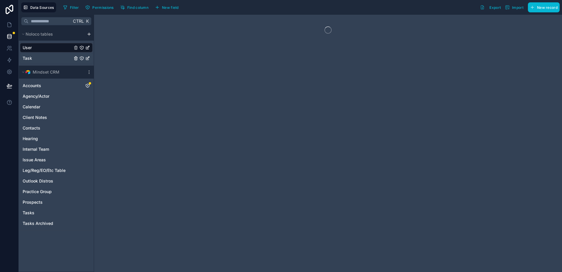
click at [43, 58] on link "Task" at bounding box center [48, 58] width 50 height 6
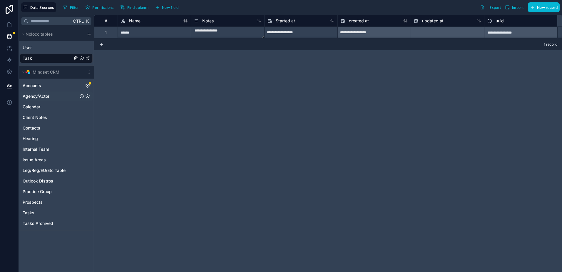
click at [43, 96] on span "Agency/Actor" at bounding box center [36, 96] width 27 height 6
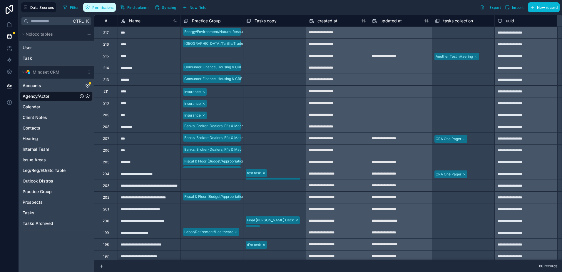
click at [94, 7] on span "Permissions" at bounding box center [102, 7] width 21 height 4
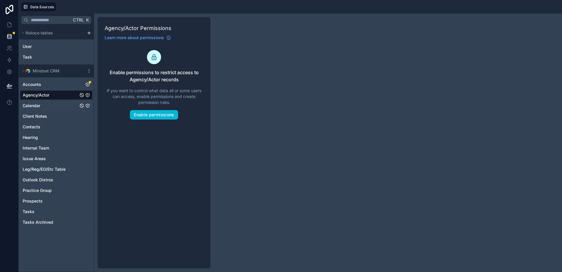
click at [52, 104] on link "Calendar" at bounding box center [51, 106] width 56 height 6
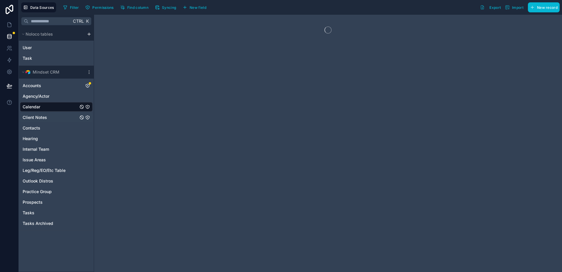
click at [51, 117] on link "Client Notes" at bounding box center [51, 117] width 56 height 6
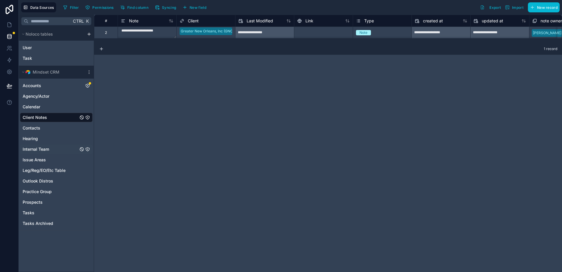
click at [50, 151] on link "Internal Team" at bounding box center [51, 149] width 56 height 6
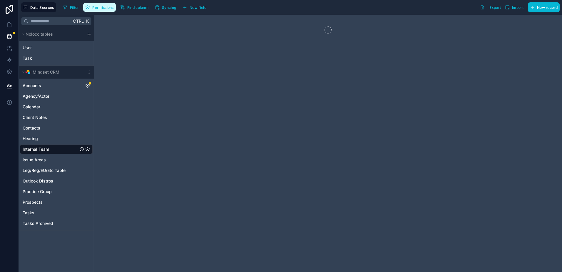
click at [100, 6] on span "Permissions" at bounding box center [102, 7] width 21 height 4
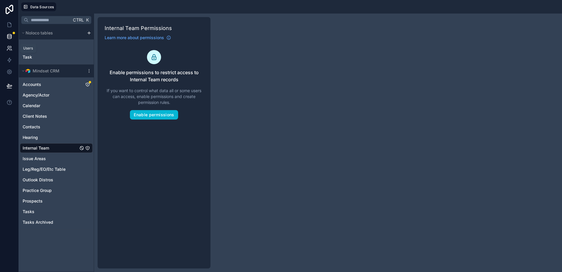
click at [10, 48] on icon at bounding box center [9, 48] width 6 height 6
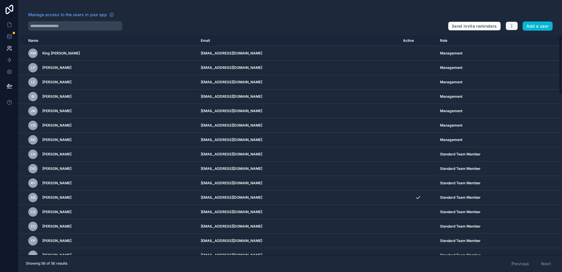
click at [510, 24] on icon "button" at bounding box center [512, 26] width 5 height 5
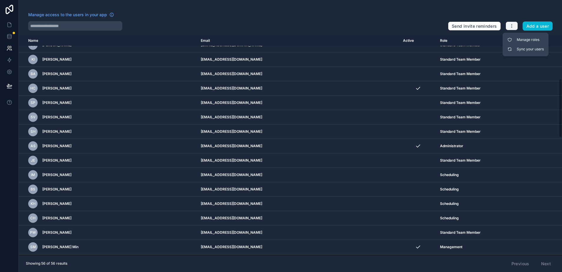
scroll to position [598, 0]
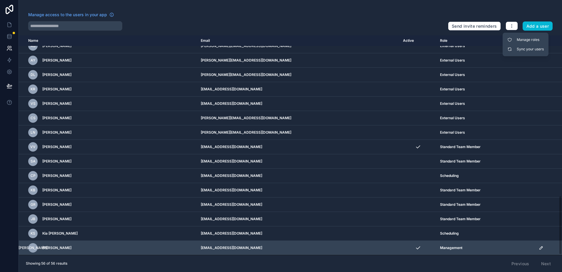
click at [322, 249] on td "[EMAIL_ADDRESS][DOMAIN_NAME]" at bounding box center [298, 248] width 202 height 14
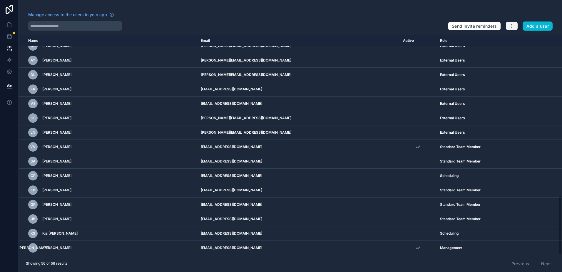
click at [510, 27] on button "button" at bounding box center [512, 25] width 12 height 9
click at [513, 39] on link "Manage roles" at bounding box center [525, 39] width 41 height 9
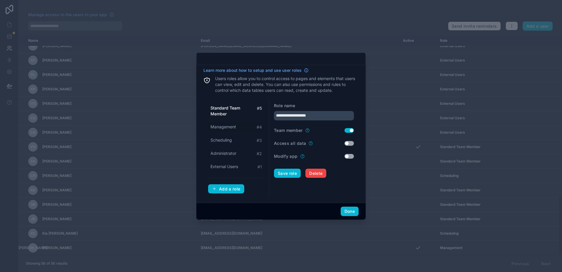
click at [232, 125] on span "Management" at bounding box center [224, 127] width 26 height 6
click at [229, 109] on span "Standard Team Member" at bounding box center [234, 111] width 46 height 12
click at [229, 122] on div "Management # 4" at bounding box center [236, 127] width 56 height 11
click at [229, 107] on span "Standard Team Member" at bounding box center [234, 111] width 46 height 12
click at [231, 121] on div "Standard Team Member # 5 Management # 4 Scheduling # 3 Administrator # 2 Extern…" at bounding box center [236, 137] width 56 height 69
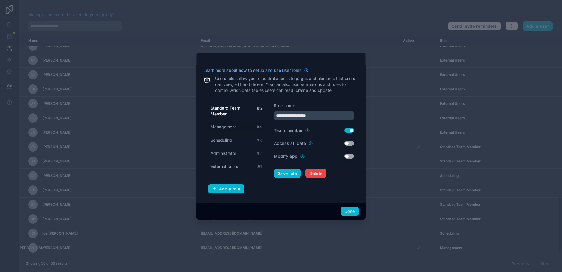
click at [232, 124] on span "Management" at bounding box center [224, 127] width 26 height 6
click at [232, 110] on span "Standard Team Member" at bounding box center [234, 111] width 46 height 12
click at [233, 121] on div "Standard Team Member # 5 Management # 4 Scheduling # 3 Administrator # 2 Extern…" at bounding box center [236, 137] width 56 height 69
click at [231, 127] on span "Management" at bounding box center [224, 127] width 26 height 6
click at [232, 140] on span "Scheduling" at bounding box center [221, 140] width 21 height 6
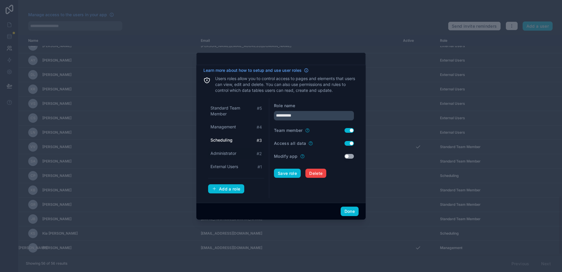
click at [233, 155] on span "Administrator" at bounding box center [224, 153] width 26 height 6
click at [229, 135] on div "Scheduling # 3" at bounding box center [236, 140] width 56 height 11
click at [232, 153] on span "Administrator" at bounding box center [224, 153] width 26 height 6
click at [230, 134] on div "Standard Team Member # 5 Management # 4 Scheduling # 3 Administrator # 2 Extern…" at bounding box center [236, 137] width 56 height 69
click at [235, 169] on span "External Users" at bounding box center [225, 167] width 28 height 6
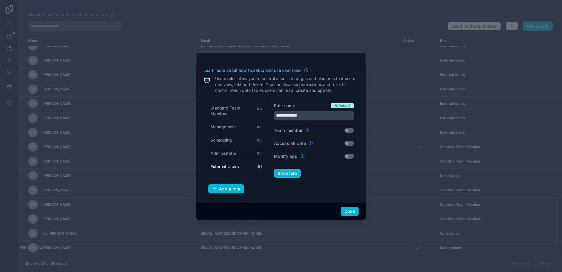
click at [230, 150] on div "Administrator # 2" at bounding box center [236, 153] width 56 height 11
click at [228, 135] on div "Scheduling # 3" at bounding box center [236, 140] width 56 height 11
click at [228, 126] on span "Management" at bounding box center [224, 127] width 26 height 6
click at [229, 111] on span "Standard Team Member" at bounding box center [234, 111] width 46 height 12
type input "**********"
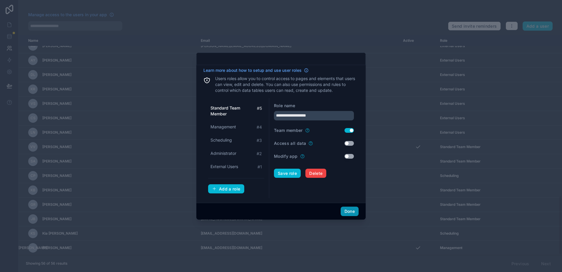
click at [353, 214] on button "Done" at bounding box center [350, 211] width 18 height 9
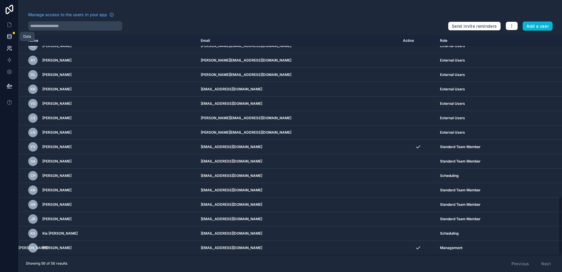
click at [5, 37] on link at bounding box center [9, 37] width 19 height 12
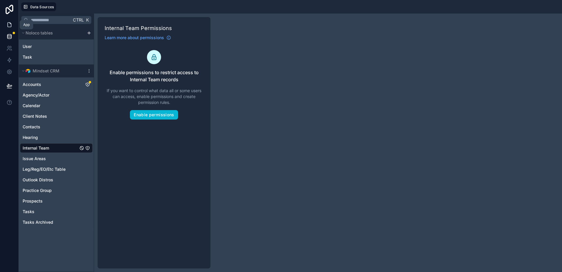
click at [9, 25] on icon at bounding box center [9, 25] width 6 height 6
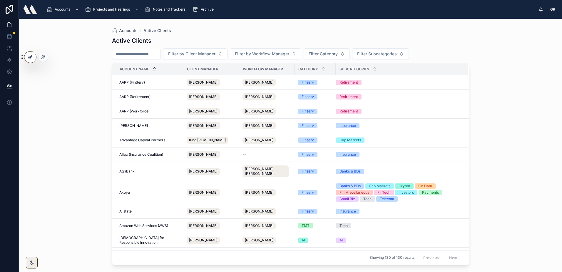
click at [34, 56] on div at bounding box center [30, 56] width 12 height 11
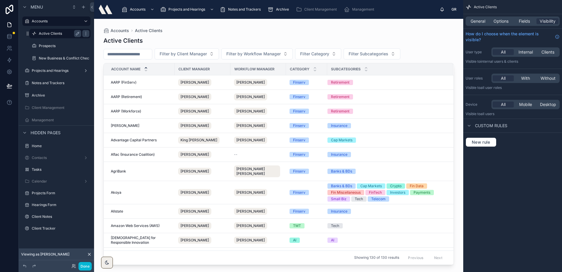
click at [55, 31] on label "Active Clients" at bounding box center [59, 33] width 40 height 5
click at [529, 23] on span "Fields" at bounding box center [524, 21] width 11 height 6
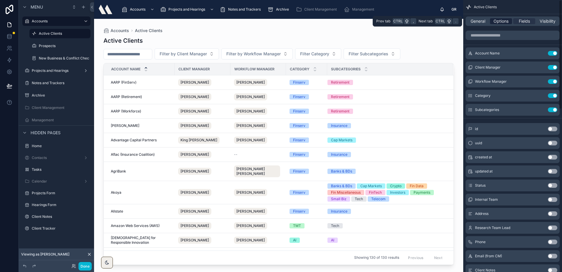
click at [508, 20] on span "Options" at bounding box center [501, 21] width 15 height 6
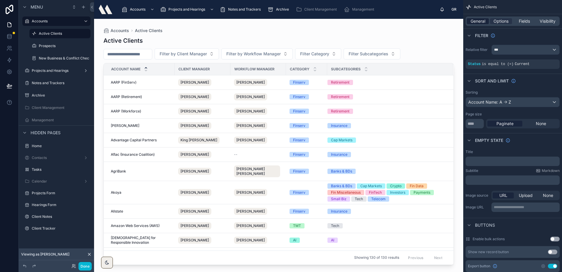
click at [480, 21] on span "General" at bounding box center [478, 21] width 15 height 6
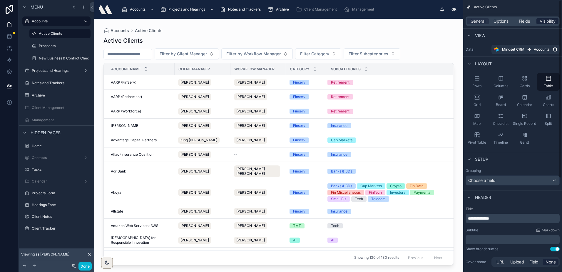
click at [546, 19] on span "Visibility" at bounding box center [548, 21] width 16 height 6
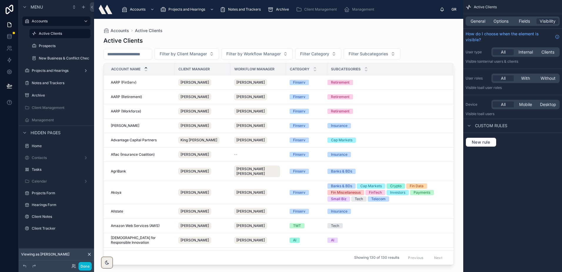
click at [204, 41] on div at bounding box center [279, 142] width 370 height 246
click at [530, 20] on div "Fields" at bounding box center [525, 21] width 22 height 6
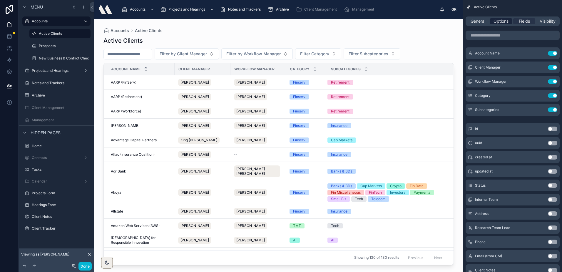
click at [495, 22] on span "Options" at bounding box center [501, 21] width 15 height 6
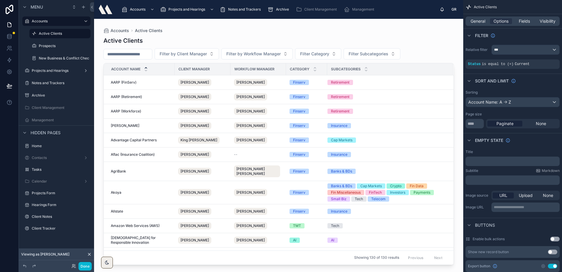
click at [89, 254] on icon at bounding box center [89, 254] width 2 height 2
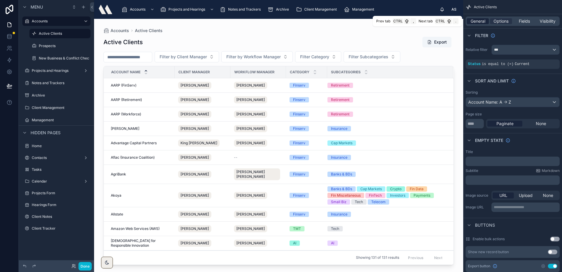
click at [480, 21] on span "General" at bounding box center [478, 21] width 15 height 6
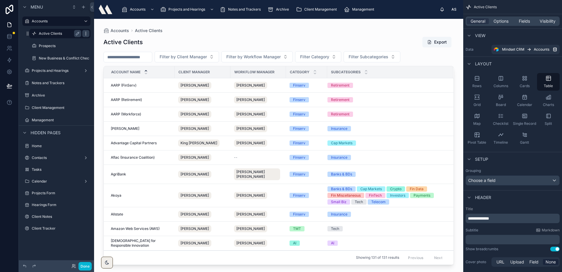
click at [88, 33] on icon "scrollable content" at bounding box center [86, 33] width 5 height 5
click at [207, 31] on div "Accounts Active Clients" at bounding box center [279, 30] width 351 height 5
click at [494, 22] on span "Options" at bounding box center [501, 21] width 15 height 6
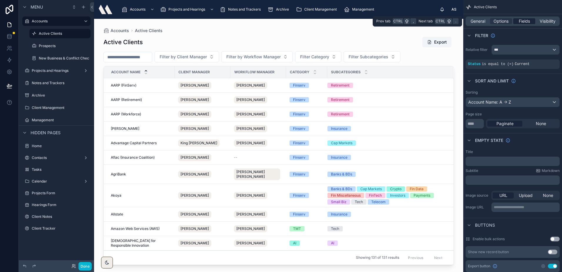
click at [527, 21] on span "Fields" at bounding box center [524, 21] width 11 height 6
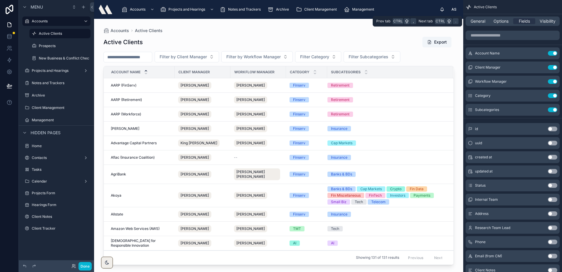
click at [551, 25] on div "General Options Fields Visibility" at bounding box center [513, 20] width 94 height 9
click at [550, 25] on div "General Options Fields Visibility" at bounding box center [513, 20] width 94 height 9
click at [548, 22] on span "Visibility" at bounding box center [548, 21] width 16 height 6
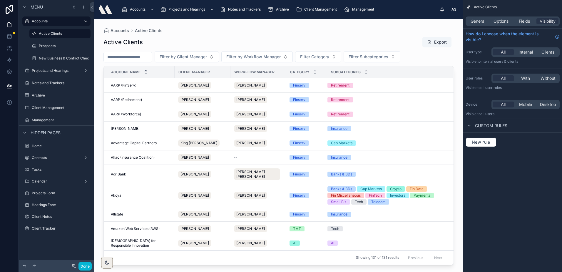
click at [475, 129] on div "Custom rules" at bounding box center [487, 125] width 42 height 7
click at [471, 126] on icon "scrollable content" at bounding box center [469, 125] width 5 height 5
click at [470, 126] on icon "scrollable content" at bounding box center [469, 125] width 5 height 5
click at [41, 99] on div "Archive" at bounding box center [57, 95] width 66 height 9
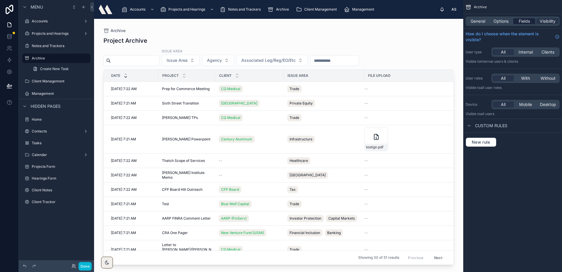
click at [527, 21] on span "Fields" at bounding box center [524, 21] width 11 height 6
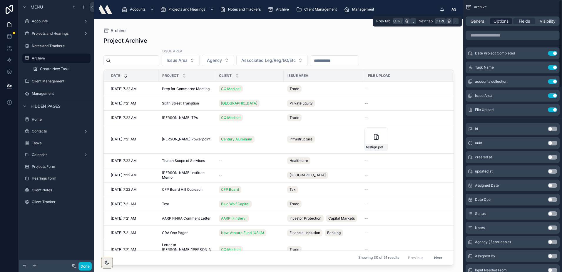
click at [502, 21] on span "Options" at bounding box center [501, 21] width 15 height 6
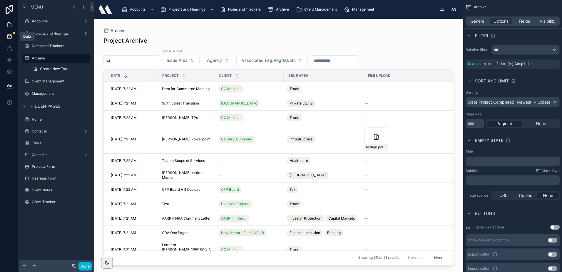
click at [7, 36] on icon at bounding box center [9, 37] width 6 height 6
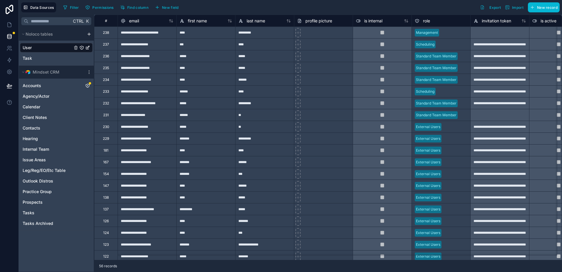
click at [39, 79] on div "Accounts Agency/Actor Calendar Client Notes Contacts Hearing Internal Team Issu…" at bounding box center [56, 153] width 73 height 149
click at [37, 86] on span "Accounts" at bounding box center [32, 86] width 19 height 6
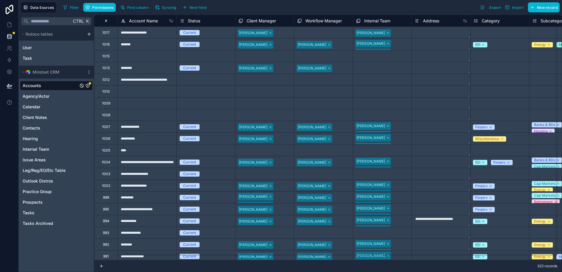
click at [89, 86] on icon "Accounts" at bounding box center [87, 85] width 5 height 5
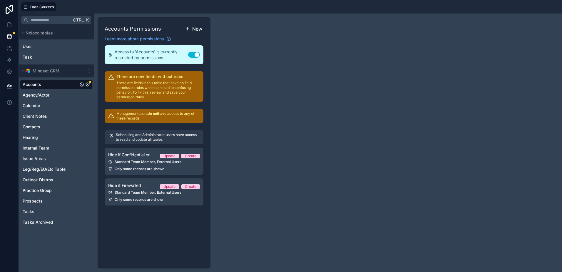
click at [198, 30] on span "New" at bounding box center [197, 28] width 10 height 7
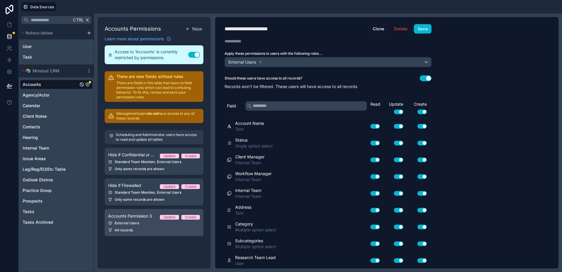
click at [149, 227] on link "Accounts Permission 3 Update Create External Users All records" at bounding box center [154, 222] width 99 height 27
click at [260, 61] on icon at bounding box center [261, 62] width 4 height 4
click at [265, 60] on span "Choose one or more roles" at bounding box center [251, 61] width 49 height 5
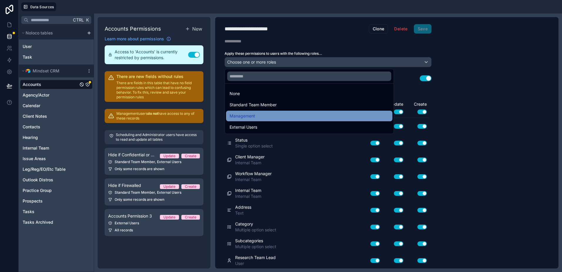
click at [241, 118] on span "Management" at bounding box center [243, 115] width 26 height 7
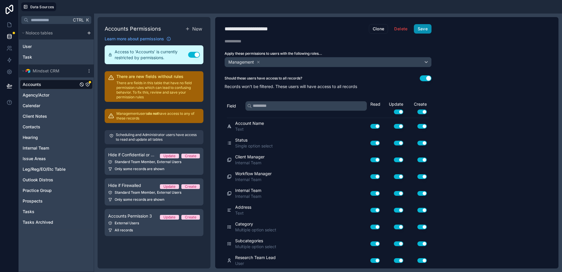
click at [425, 28] on button "Save" at bounding box center [423, 28] width 18 height 9
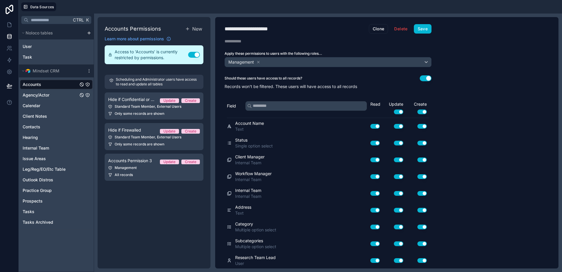
click at [42, 93] on span "Agency/Actor" at bounding box center [36, 95] width 27 height 6
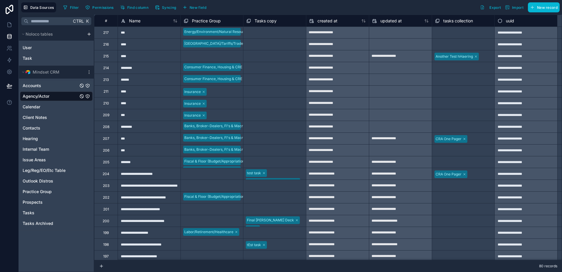
click at [46, 89] on div "Accounts" at bounding box center [56, 85] width 73 height 9
click at [35, 87] on span "Accounts" at bounding box center [32, 86] width 19 height 6
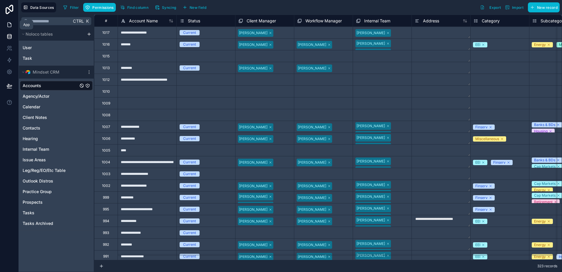
click at [7, 24] on icon at bounding box center [9, 25] width 6 height 6
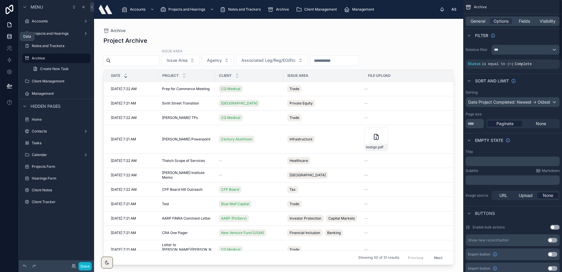
click at [6, 37] on icon at bounding box center [9, 37] width 6 height 6
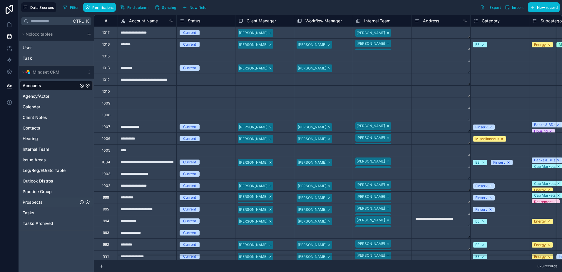
click at [47, 201] on link "Prospects" at bounding box center [51, 202] width 56 height 6
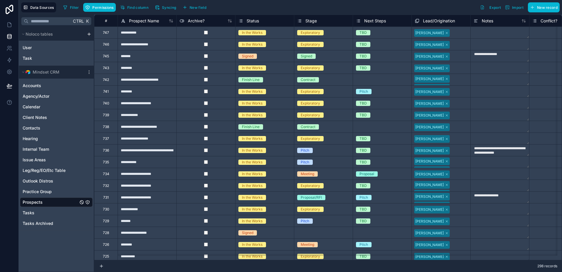
click at [86, 204] on icon "Prospects" at bounding box center [87, 202] width 5 height 5
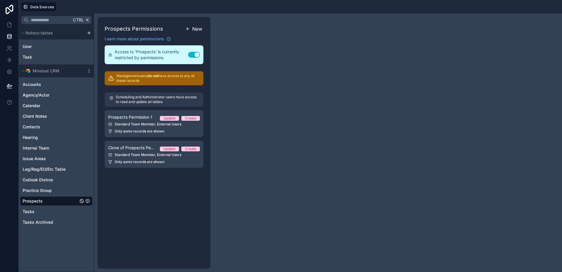
click at [196, 30] on span "New" at bounding box center [197, 28] width 10 height 7
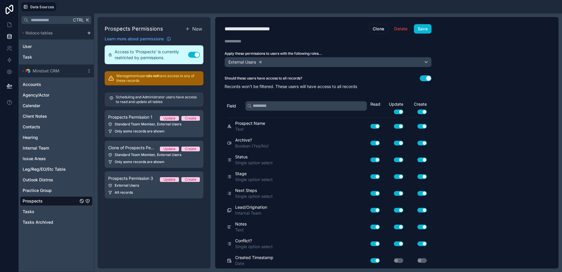
click at [262, 62] on icon at bounding box center [261, 62] width 4 height 4
click at [262, 62] on span "Choose one or more roles" at bounding box center [251, 61] width 49 height 5
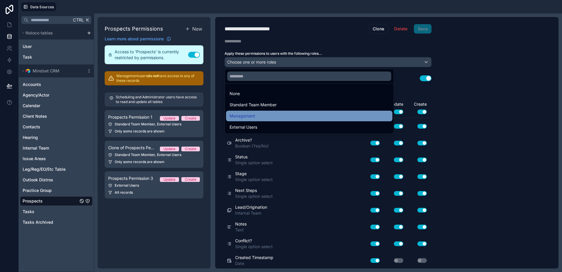
click at [241, 114] on span "Management" at bounding box center [243, 115] width 26 height 7
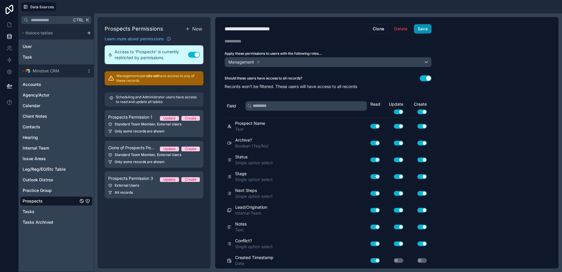
click at [425, 26] on button "Save" at bounding box center [423, 28] width 18 height 9
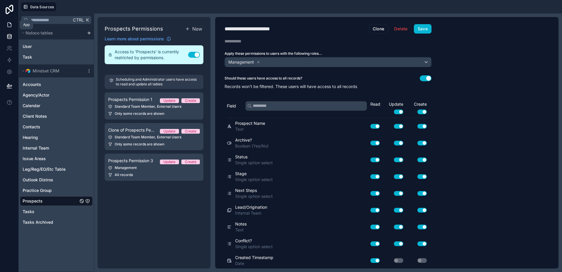
click at [6, 23] on icon at bounding box center [9, 25] width 6 height 6
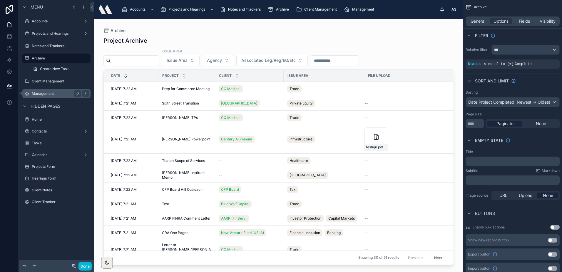
click at [84, 92] on icon "scrollable content" at bounding box center [86, 93] width 5 height 5
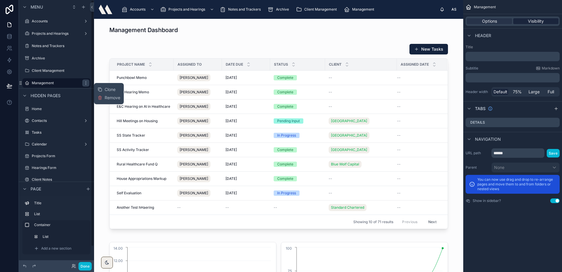
click at [521, 20] on div "Visibility" at bounding box center [536, 21] width 45 height 6
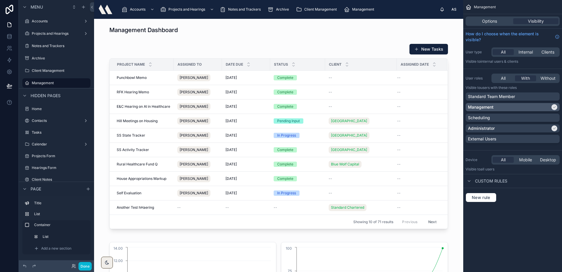
click at [502, 106] on div "Management" at bounding box center [509, 107] width 82 height 6
click at [517, 218] on div "Management Options Visibility How do I choose when the element is visible? User…" at bounding box center [513, 136] width 99 height 272
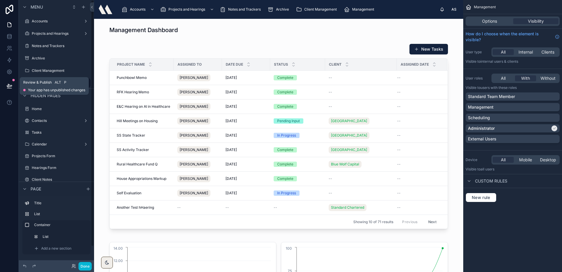
click at [12, 82] on button at bounding box center [9, 86] width 13 height 16
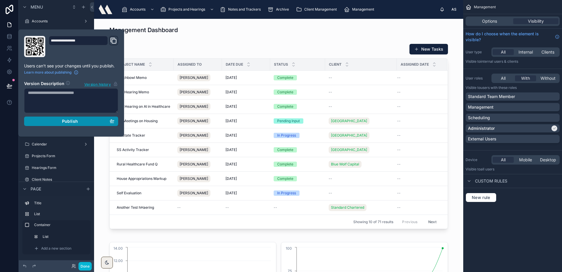
click at [51, 120] on div "Publish" at bounding box center [71, 121] width 86 height 5
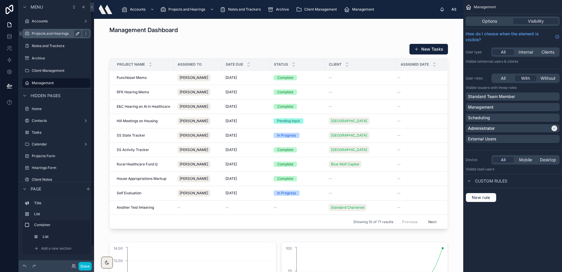
click at [78, 33] on icon "scrollable content" at bounding box center [78, 32] width 1 height 1
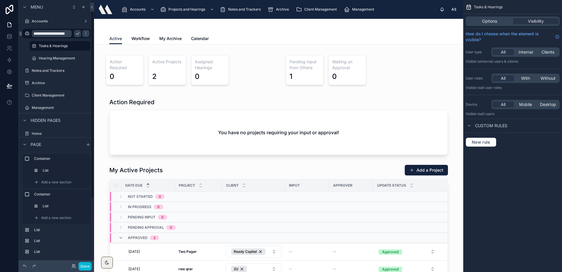
click at [54, 34] on input "**********" at bounding box center [52, 33] width 40 height 7
type input "**********"
click at [79, 36] on button "scrollable content" at bounding box center [77, 33] width 7 height 7
click at [77, 71] on icon "scrollable content" at bounding box center [77, 70] width 5 height 5
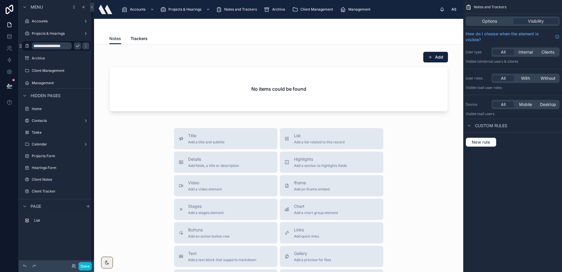
click at [49, 43] on input "**********" at bounding box center [52, 45] width 40 height 7
click at [49, 44] on input "**********" at bounding box center [52, 45] width 40 height 7
type input "**********"
click at [84, 46] on icon "scrollable content" at bounding box center [86, 46] width 5 height 5
click at [11, 81] on button at bounding box center [9, 86] width 13 height 16
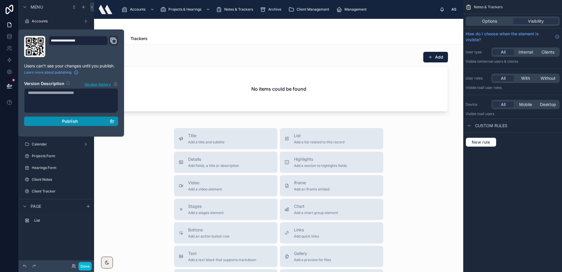
click at [44, 118] on button "Publish" at bounding box center [71, 121] width 94 height 9
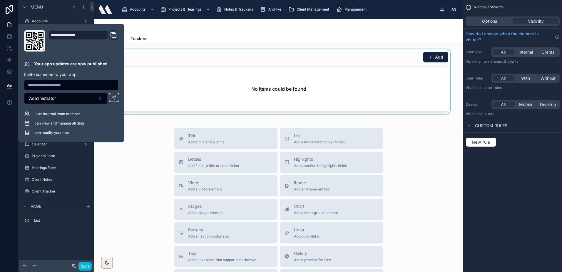
click at [181, 49] on div at bounding box center [279, 81] width 360 height 65
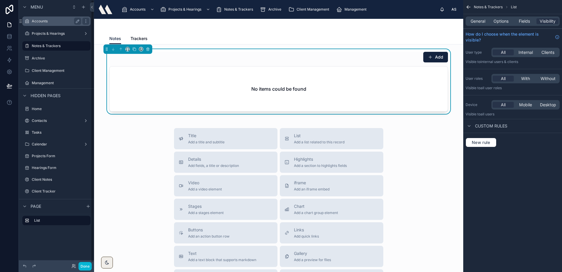
click at [54, 20] on label "Accounts" at bounding box center [55, 21] width 47 height 5
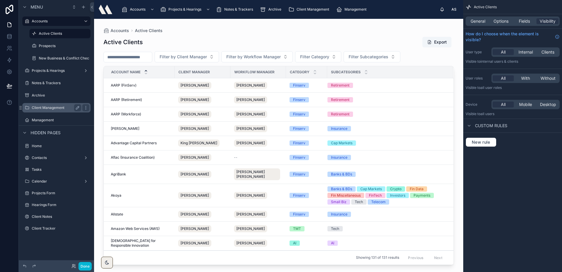
click at [54, 106] on label "Client Management" at bounding box center [55, 107] width 47 height 5
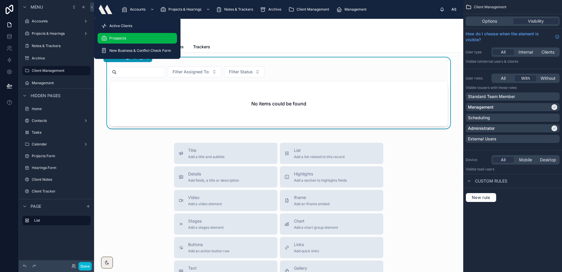
click at [125, 36] on span "Prospects" at bounding box center [117, 38] width 17 height 5
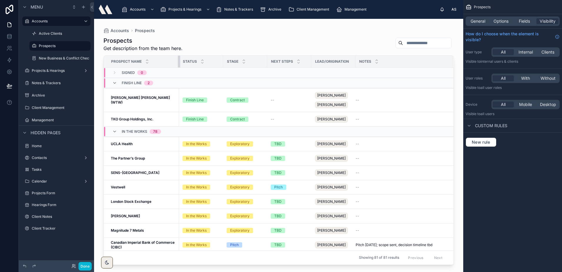
drag, startPoint x: 190, startPoint y: 62, endPoint x: 175, endPoint y: 62, distance: 14.7
click at [175, 62] on th "Prospect Name" at bounding box center [141, 62] width 75 height 12
click at [229, 33] on div "Accounts Prospects" at bounding box center [279, 30] width 351 height 5
click at [4, 85] on button at bounding box center [9, 86] width 13 height 16
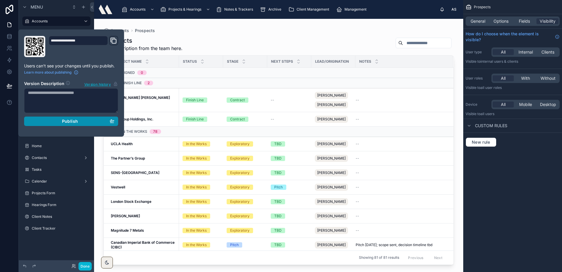
click at [42, 119] on div "Publish" at bounding box center [71, 121] width 86 height 5
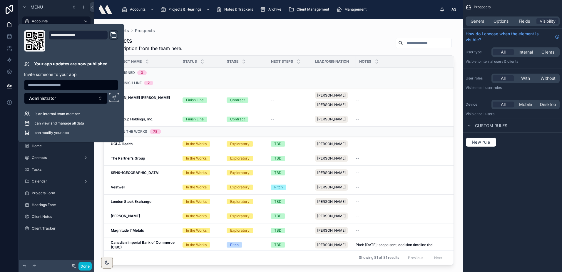
click at [267, 26] on div "Accounts Prospects Prospects Get description from the team here. Prospect Name …" at bounding box center [279, 142] width 370 height 246
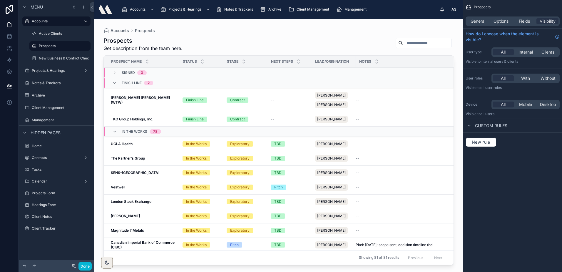
click at [48, 66] on div "Projects & Hearings" at bounding box center [56, 70] width 75 height 11
click at [48, 70] on label "Projects & Hearings" at bounding box center [55, 70] width 47 height 5
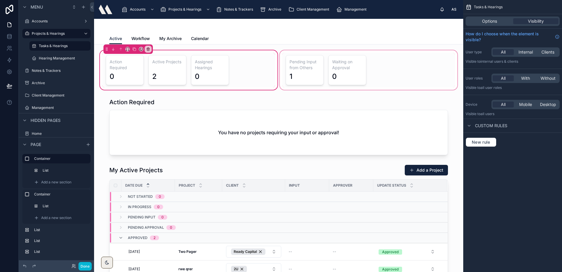
click at [383, 66] on div at bounding box center [369, 70] width 180 height 42
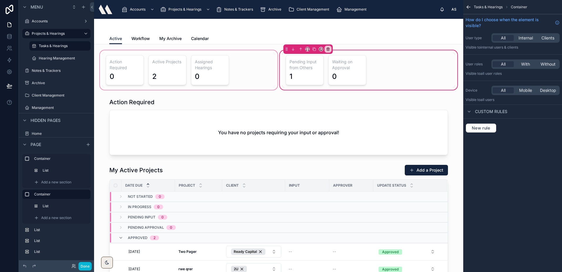
click at [236, 75] on div at bounding box center [189, 70] width 180 height 42
click at [232, 64] on div at bounding box center [189, 70] width 180 height 42
click at [233, 52] on div at bounding box center [189, 70] width 180 height 42
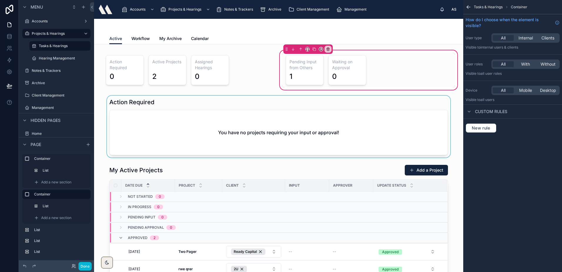
click at [319, 104] on div at bounding box center [279, 127] width 360 height 62
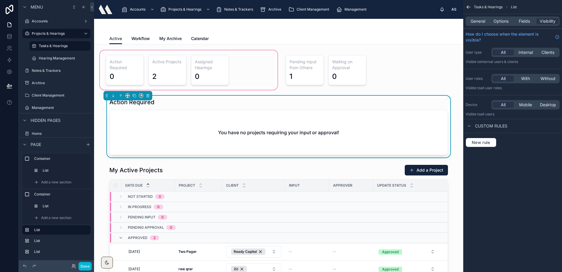
click at [232, 59] on div at bounding box center [189, 70] width 180 height 42
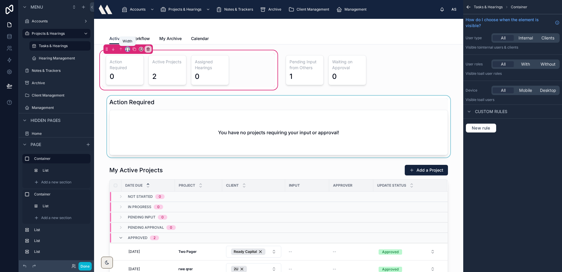
click at [128, 49] on icon at bounding box center [128, 49] width 4 height 4
click at [307, 24] on div at bounding box center [281, 136] width 562 height 272
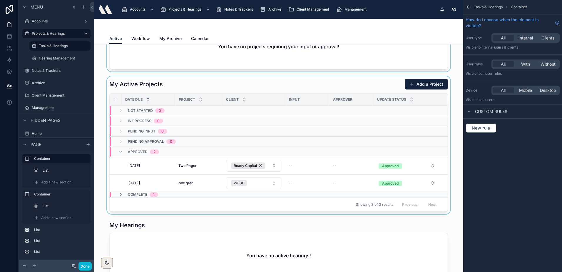
scroll to position [88, 0]
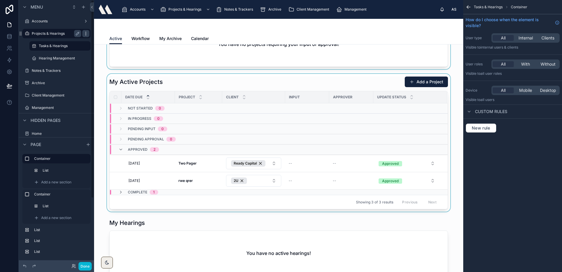
click at [85, 32] on icon "scrollable content" at bounding box center [86, 33] width 5 height 5
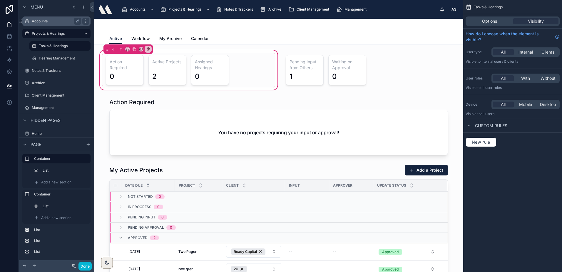
click at [85, 21] on icon "scrollable content" at bounding box center [86, 21] width 5 height 5
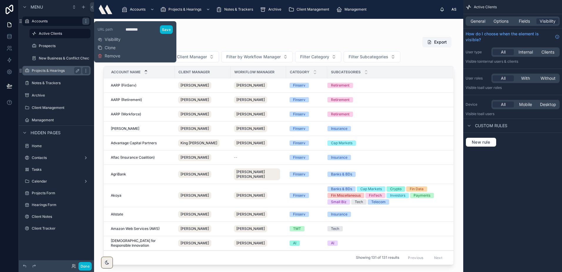
click at [51, 70] on label "Projects & Hearings" at bounding box center [55, 70] width 47 height 5
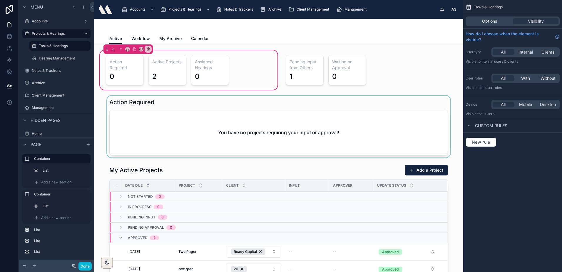
click at [280, 123] on div at bounding box center [279, 127] width 360 height 62
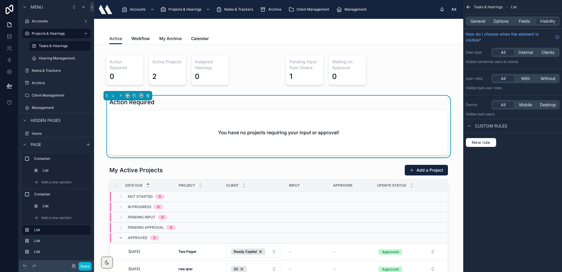
click at [355, 30] on div at bounding box center [278, 26] width 339 height 14
click at [140, 69] on div at bounding box center [189, 70] width 180 height 42
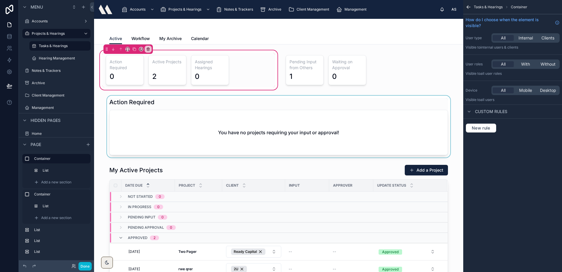
click at [317, 40] on div "Active Workflow My Archive Calendar" at bounding box center [278, 38] width 339 height 11
click at [413, 59] on div at bounding box center [369, 70] width 180 height 42
click at [420, 41] on div "Active Workflow My Archive Calendar" at bounding box center [278, 38] width 339 height 11
click at [259, 81] on div at bounding box center [188, 70] width 173 height 35
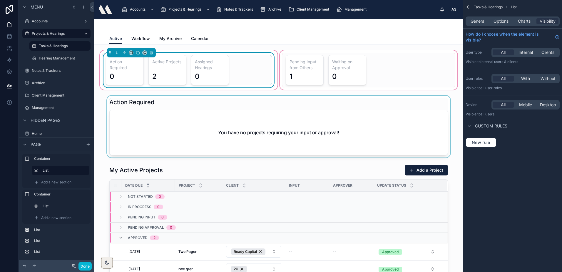
click at [371, 53] on div at bounding box center [369, 70] width 180 height 42
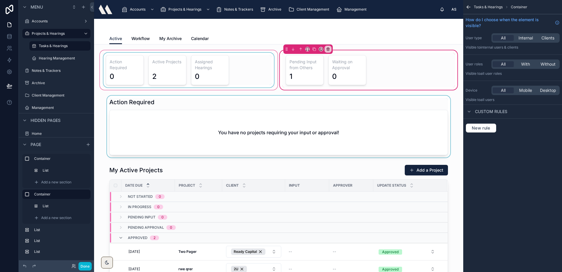
click at [379, 37] on div "Active Workflow My Archive Calendar" at bounding box center [278, 38] width 339 height 11
click at [242, 77] on div at bounding box center [189, 70] width 180 height 42
